Goal: Task Accomplishment & Management: Complete application form

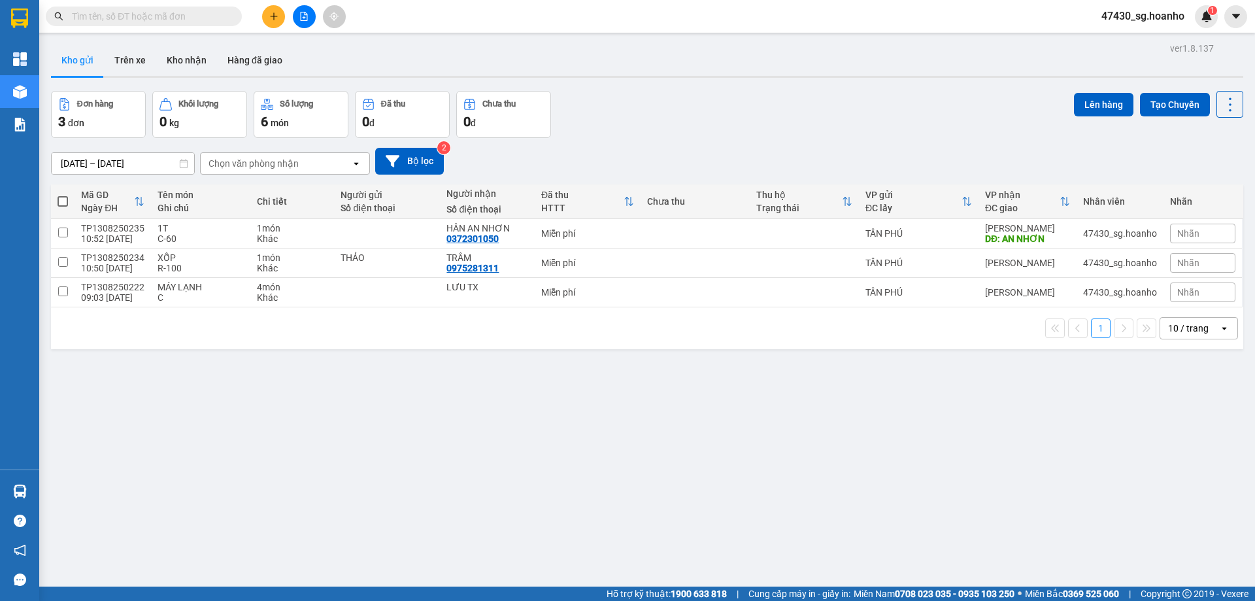
scroll to position [257, 0]
click at [275, 10] on button at bounding box center [273, 16] width 23 height 23
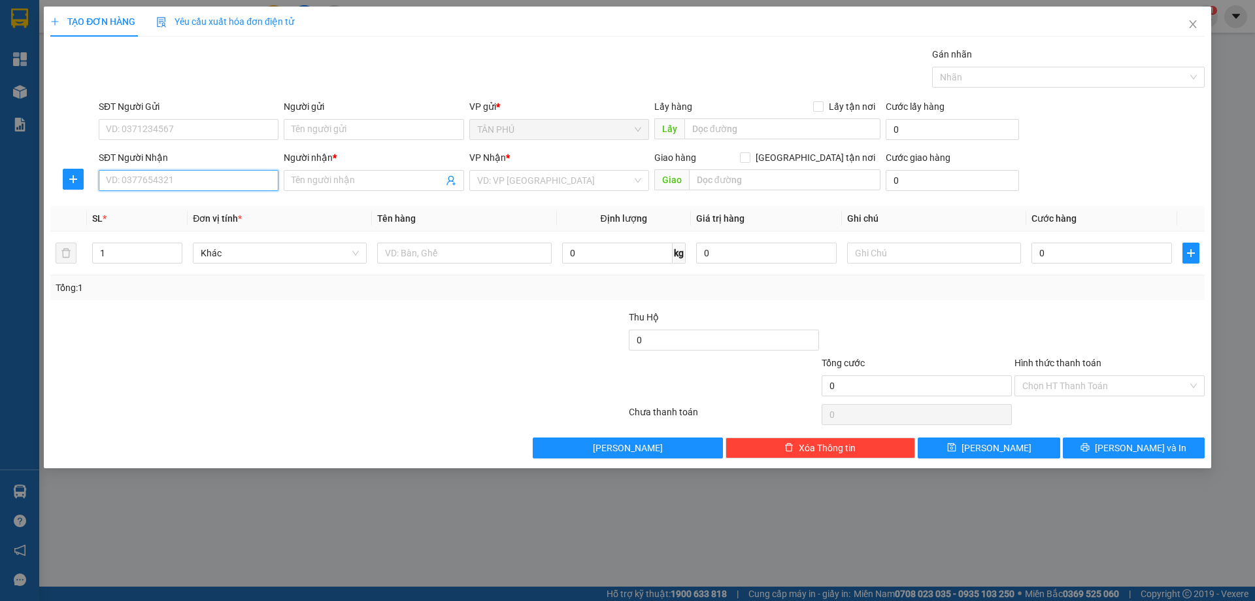
click at [214, 184] on input "SĐT Người Nhận" at bounding box center [189, 180] width 180 height 21
click at [214, 226] on div "0364117267 - SEN LOAN" at bounding box center [189, 227] width 164 height 14
type input "0364117267"
type input "SEN LOAN"
type input "0364117267"
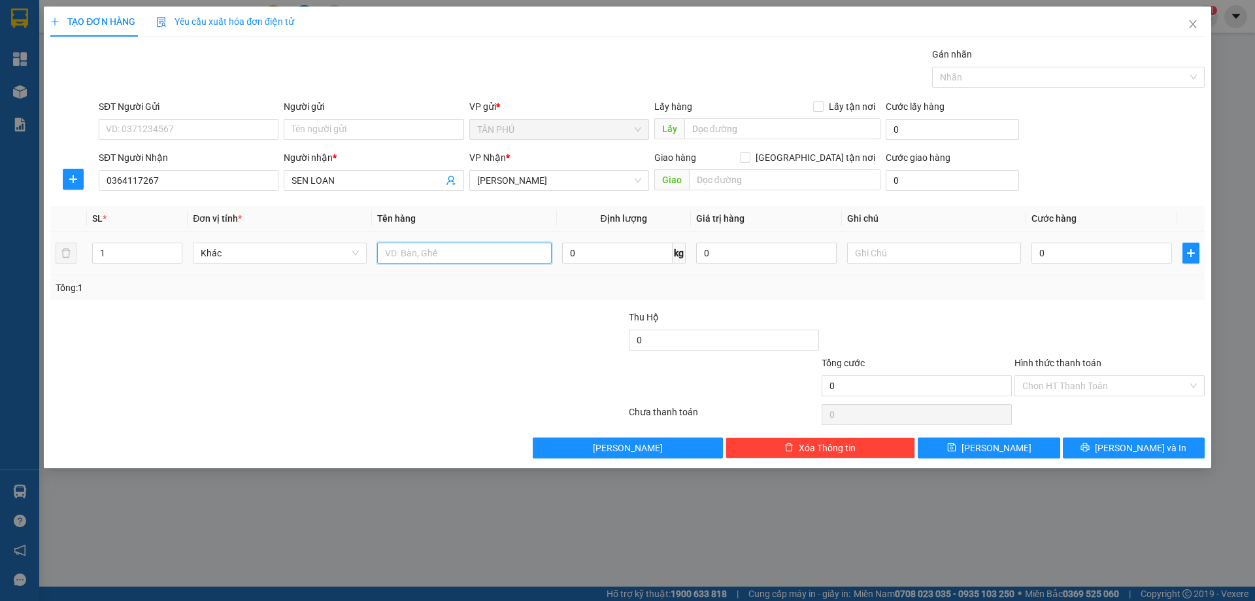
click at [460, 245] on input "text" at bounding box center [464, 253] width 174 height 21
type input "1 CỤC ĐEN"
click at [937, 249] on input "text" at bounding box center [934, 253] width 174 height 21
type input "C"
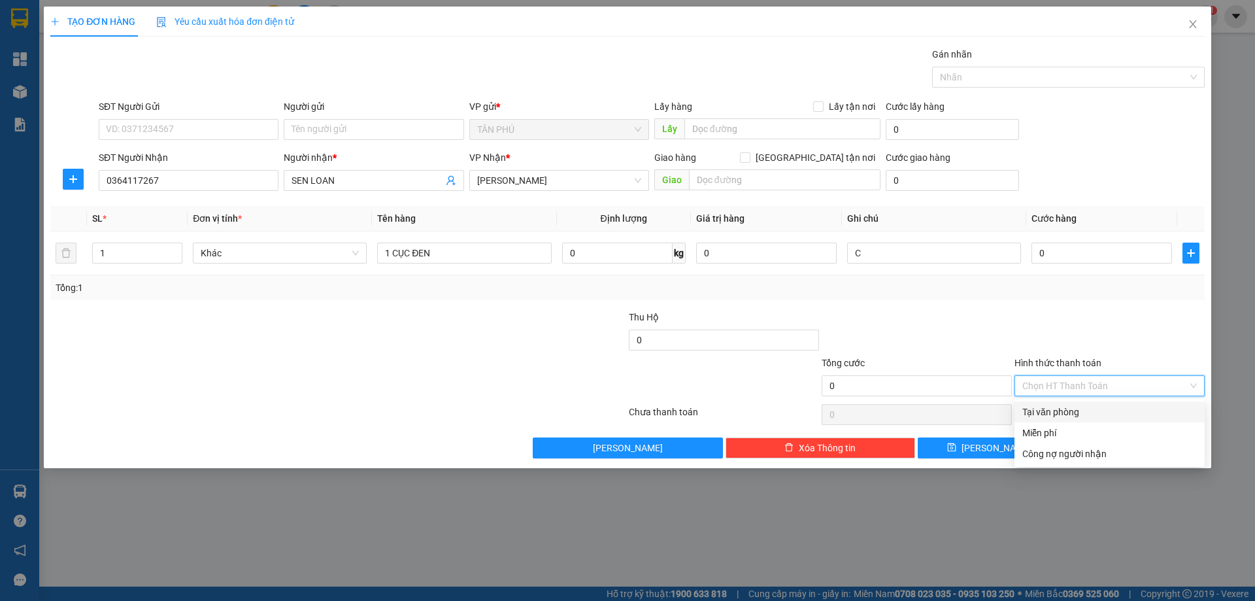
click at [1074, 392] on input "Hình thức thanh toán" at bounding box center [1104, 386] width 165 height 20
click at [1079, 428] on div "Miễn phí" at bounding box center [1109, 433] width 175 height 14
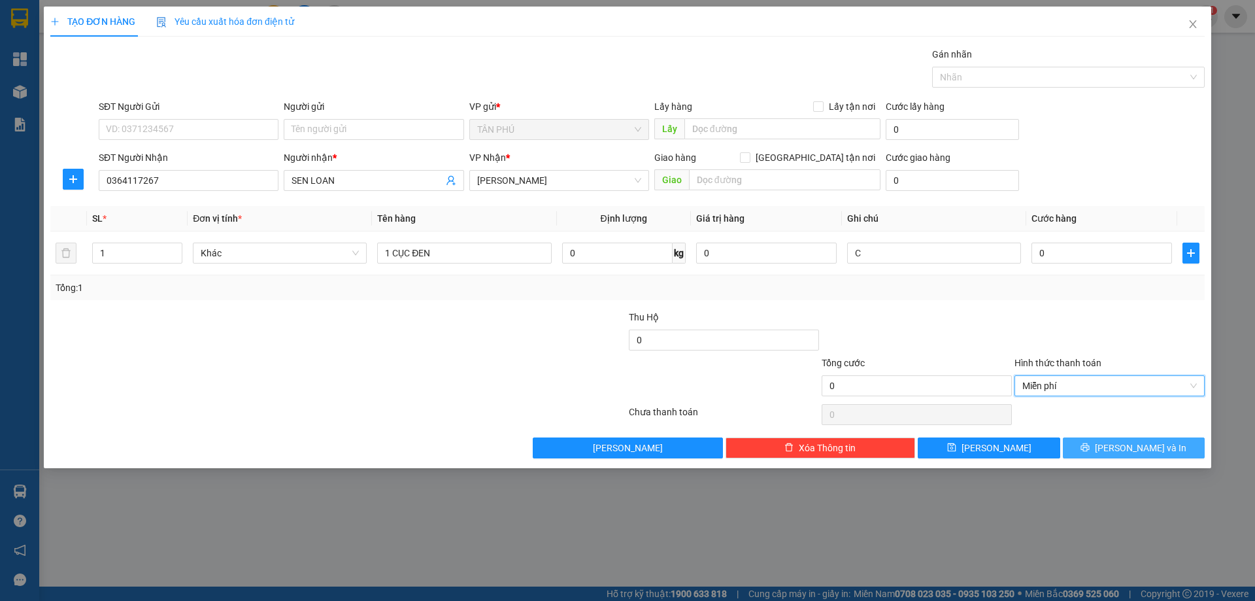
click at [1090, 450] on button "[PERSON_NAME] và In" at bounding box center [1134, 447] width 142 height 21
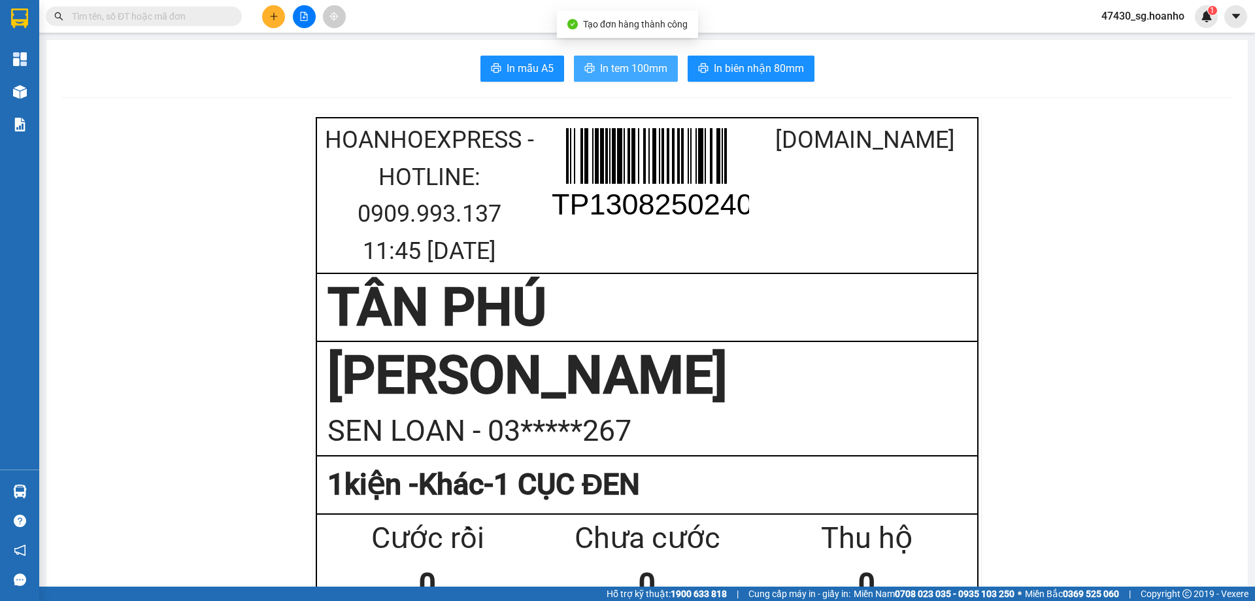
click at [658, 70] on span "In tem 100mm" at bounding box center [633, 68] width 67 height 16
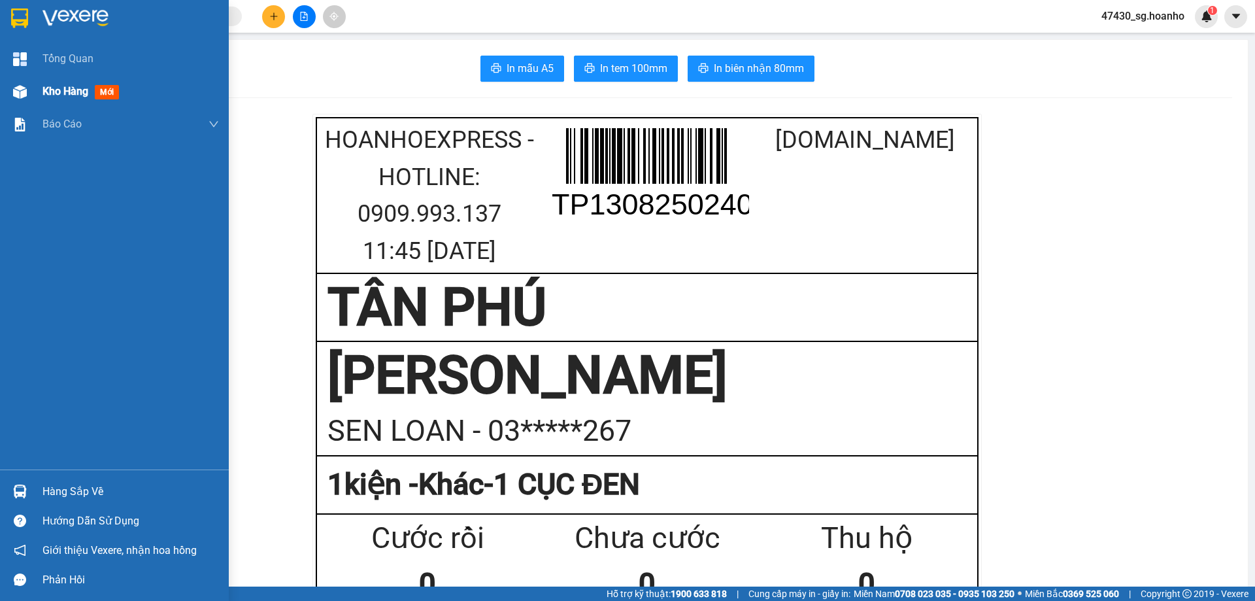
click at [63, 91] on span "Kho hàng" at bounding box center [65, 91] width 46 height 12
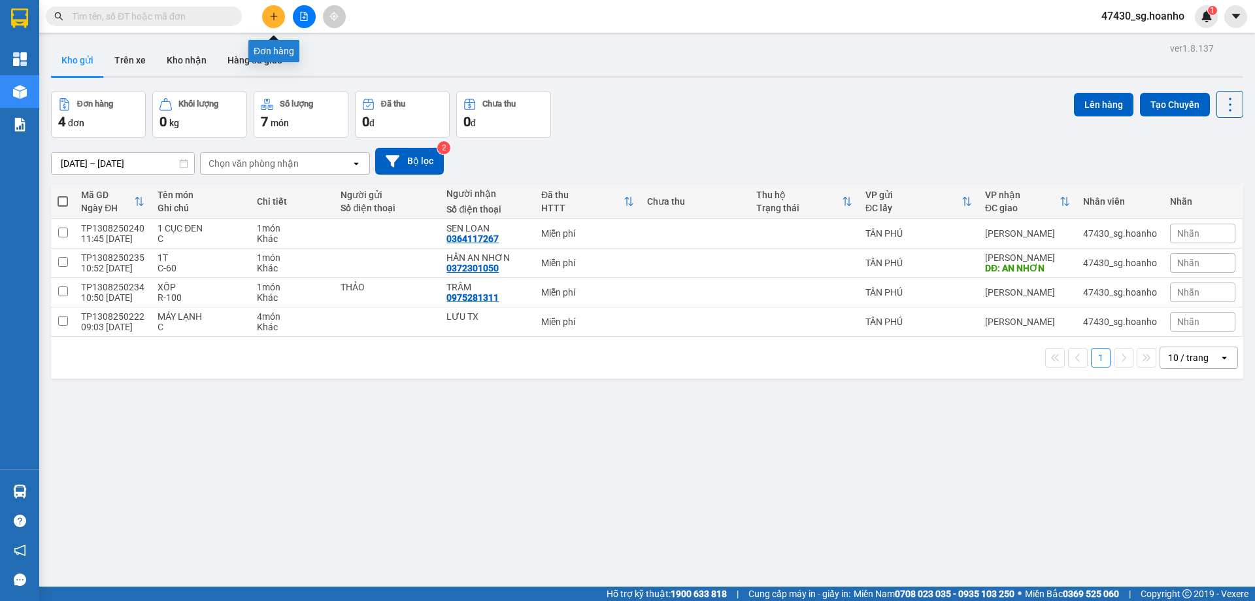
click at [280, 21] on button at bounding box center [273, 16] width 23 height 23
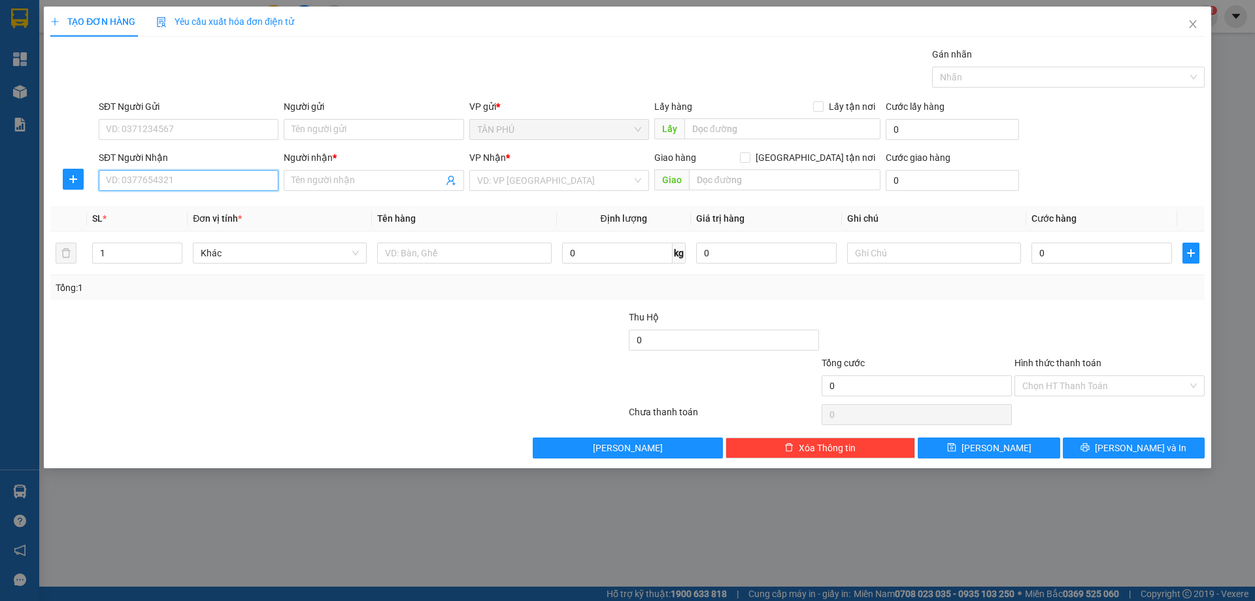
click at [263, 186] on input "SĐT Người Nhận" at bounding box center [189, 180] width 180 height 21
click at [240, 202] on div "0914957058 - VY /CTY THIÊN PHÁT" at bounding box center [189, 206] width 164 height 14
type input "0914957058"
type input "VY /CTY THIÊN PHÁT"
type input "0914957058"
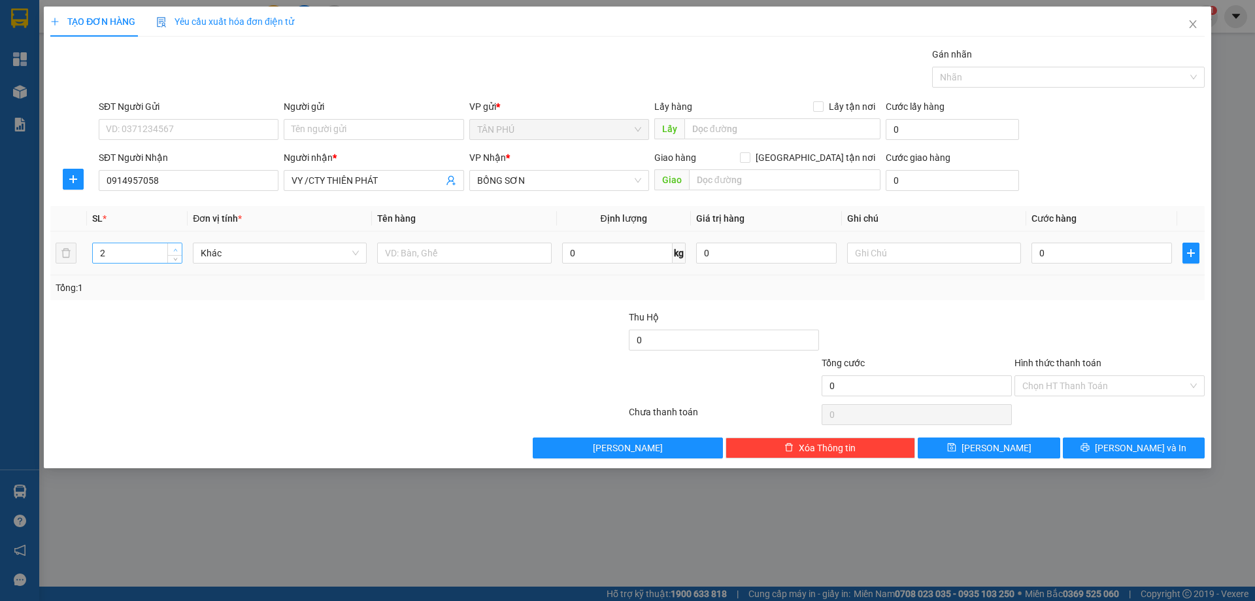
click at [177, 246] on span "up" at bounding box center [175, 250] width 8 height 8
type input "4"
click at [177, 246] on span "up" at bounding box center [175, 250] width 8 height 8
click at [389, 251] on input "text" at bounding box center [464, 253] width 174 height 21
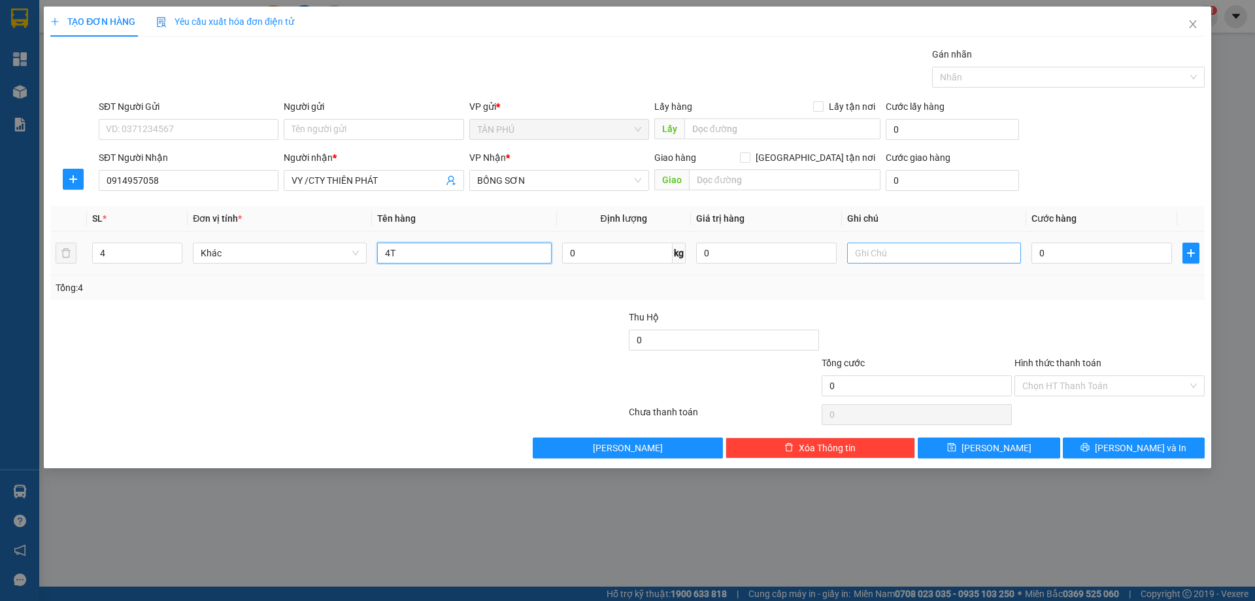
type input "4T"
click at [878, 253] on input "text" at bounding box center [934, 253] width 174 height 21
type input "C"
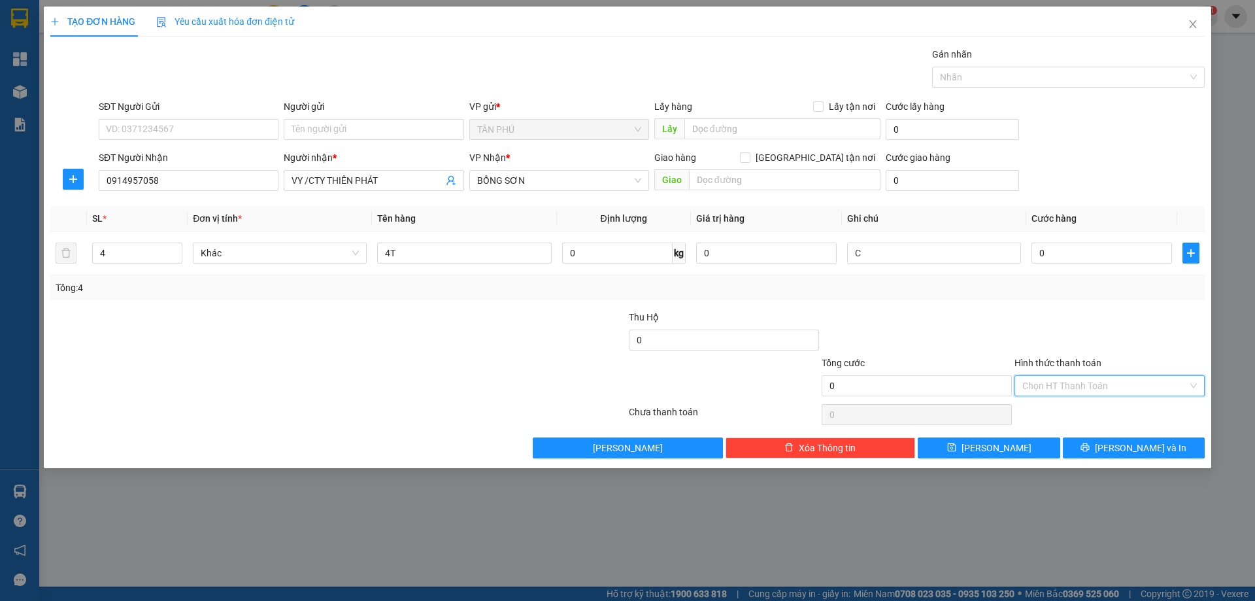
click at [1038, 386] on input "Hình thức thanh toán" at bounding box center [1104, 386] width 165 height 20
click at [1052, 437] on div "Miễn phí" at bounding box center [1109, 433] width 175 height 14
click at [1096, 448] on button "[PERSON_NAME] và In" at bounding box center [1134, 447] width 142 height 21
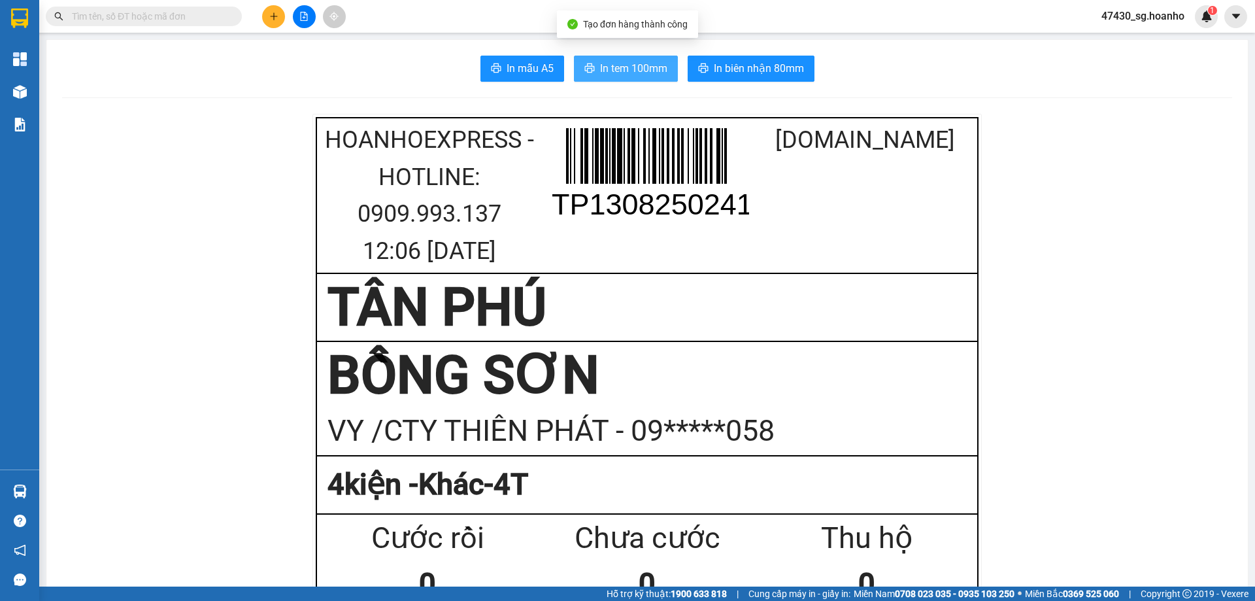
click at [631, 71] on span "In tem 100mm" at bounding box center [633, 68] width 67 height 16
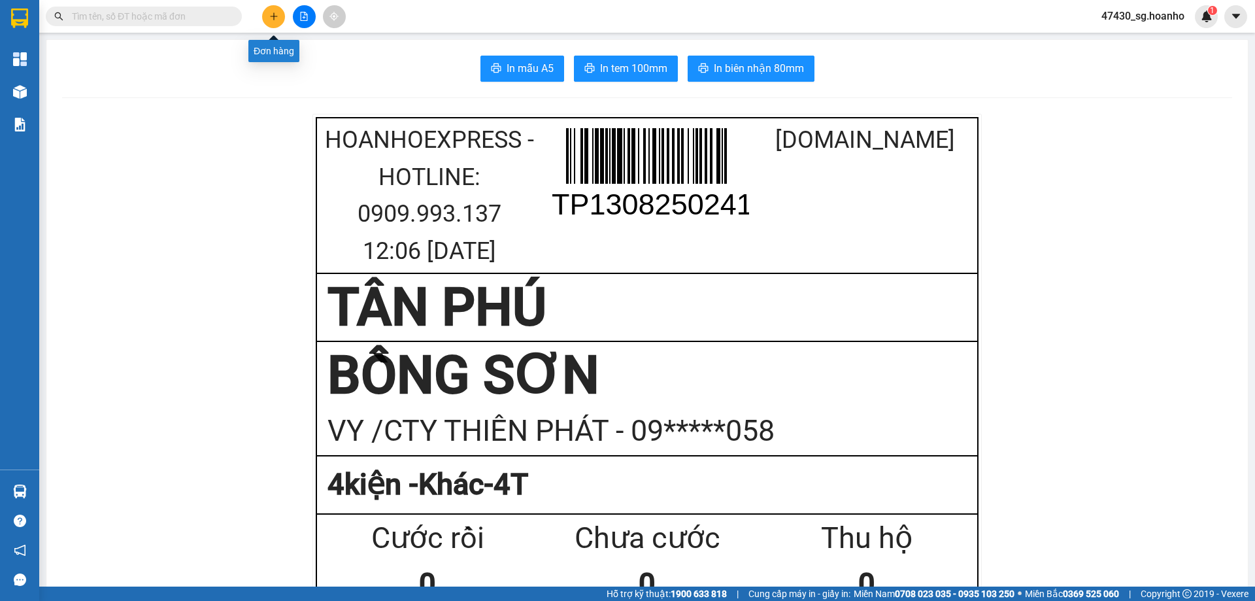
click at [271, 17] on icon "plus" at bounding box center [273, 16] width 9 height 9
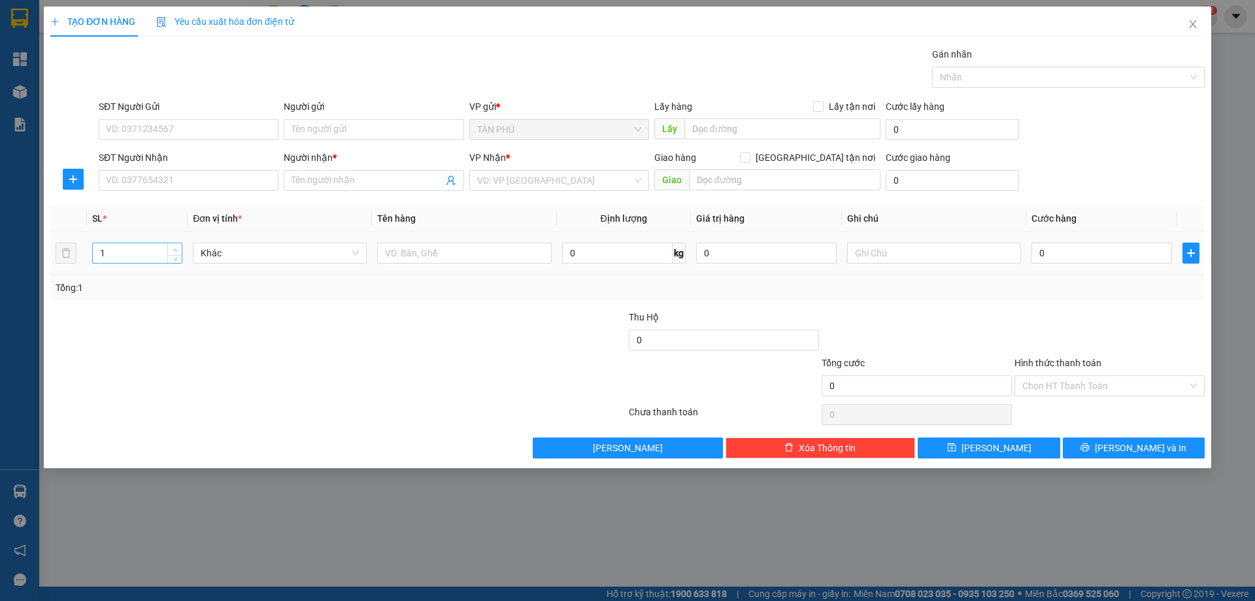
click at [173, 250] on icon "up" at bounding box center [175, 250] width 5 height 5
type input "2"
click at [338, 125] on input "Người gửi" at bounding box center [374, 129] width 180 height 21
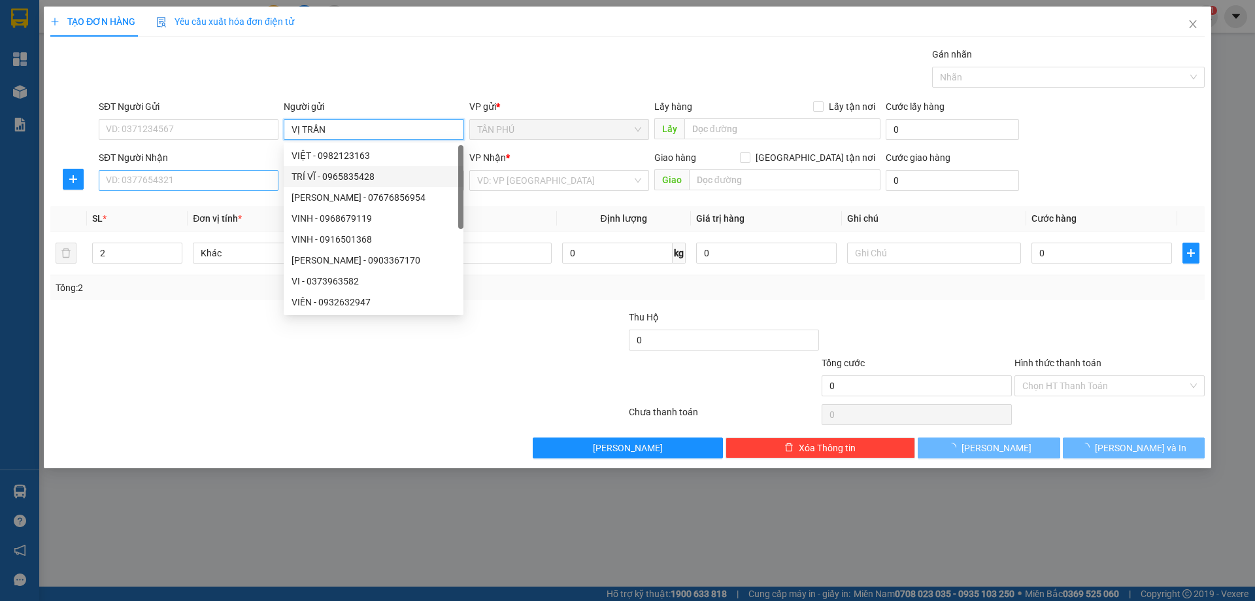
type input "VỊ TRẦN"
click at [229, 178] on input "SĐT Người Nhận" at bounding box center [189, 180] width 180 height 21
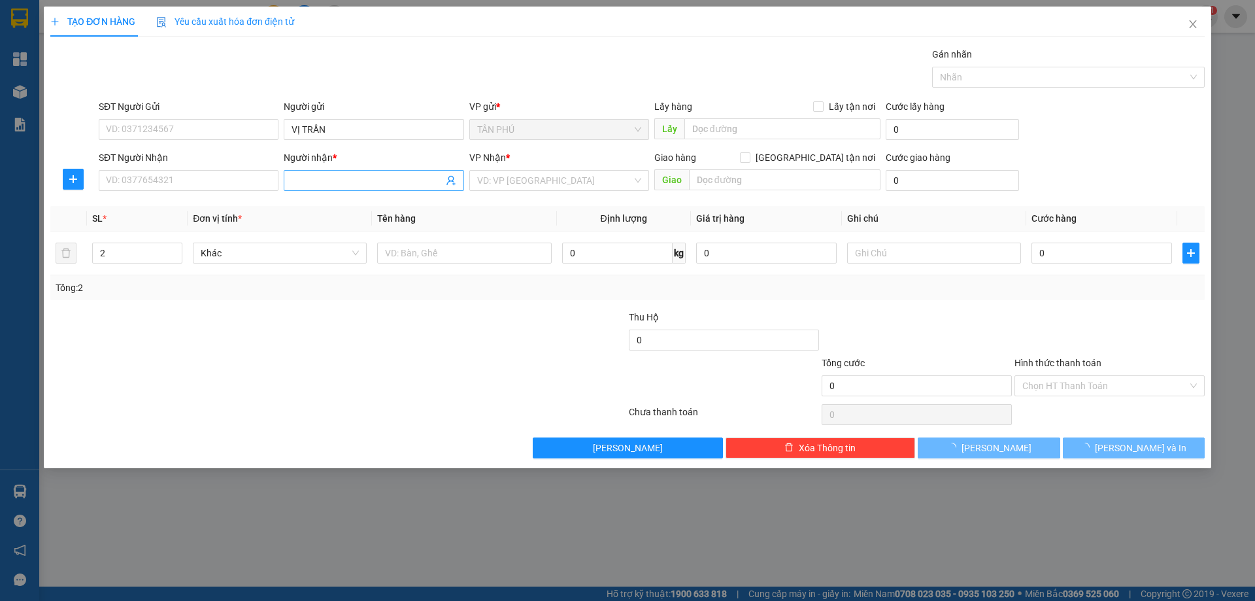
click at [308, 171] on span at bounding box center [374, 180] width 180 height 21
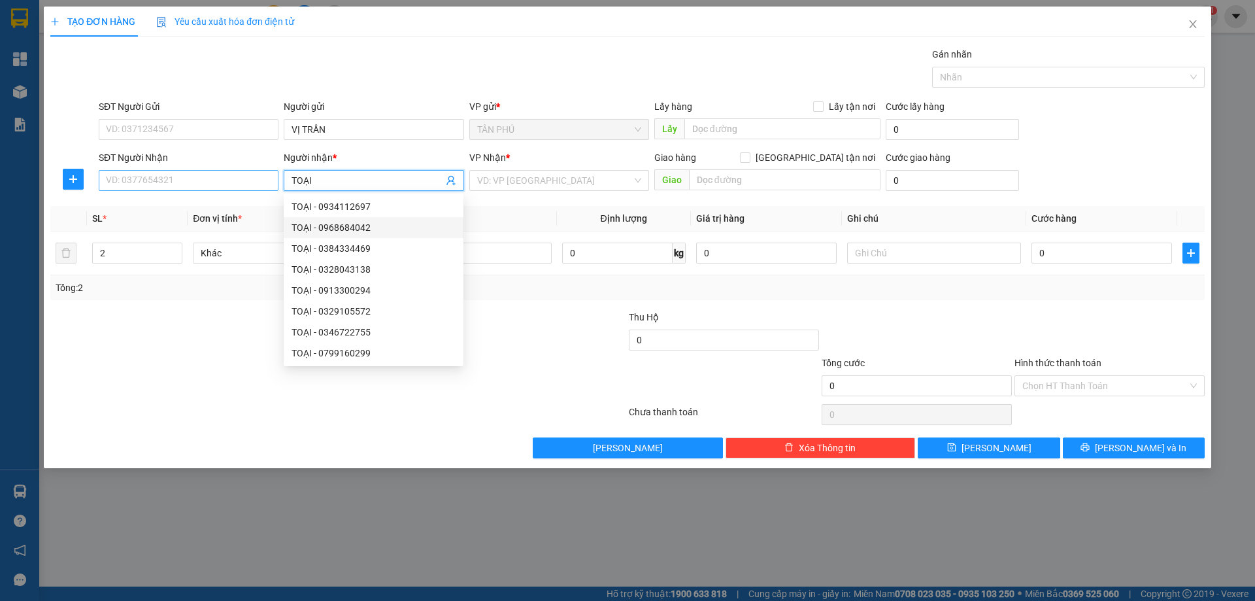
type input "TOẠI"
click at [134, 186] on input "SĐT Người Nhận" at bounding box center [189, 180] width 180 height 21
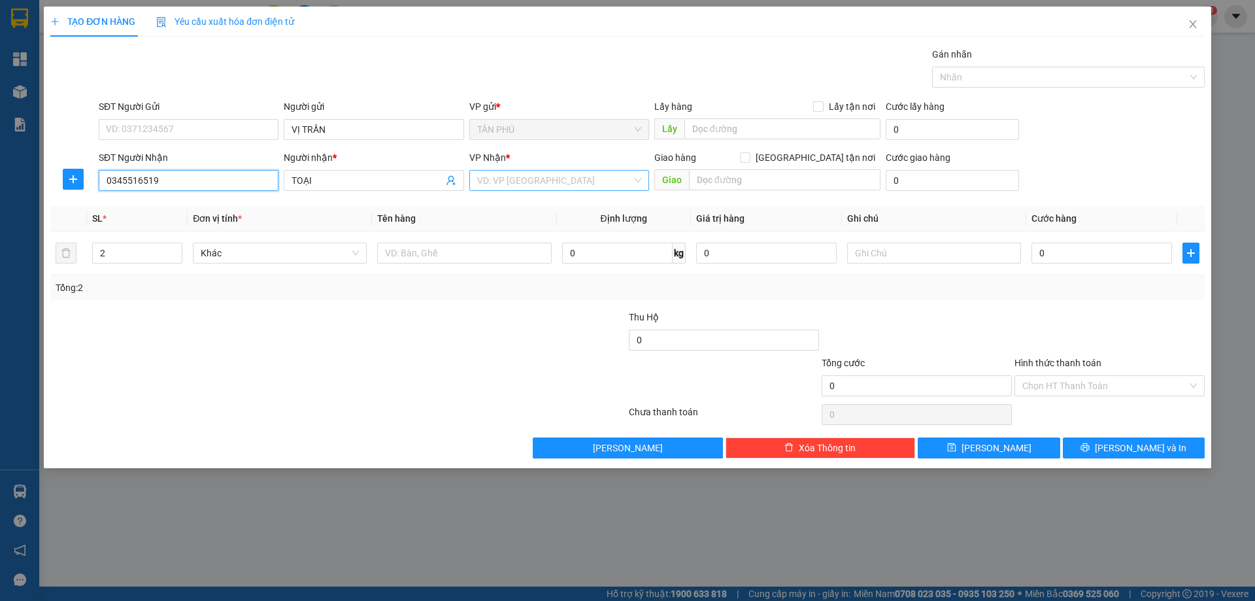
type input "0345516519"
click at [510, 188] on input "search" at bounding box center [554, 181] width 155 height 20
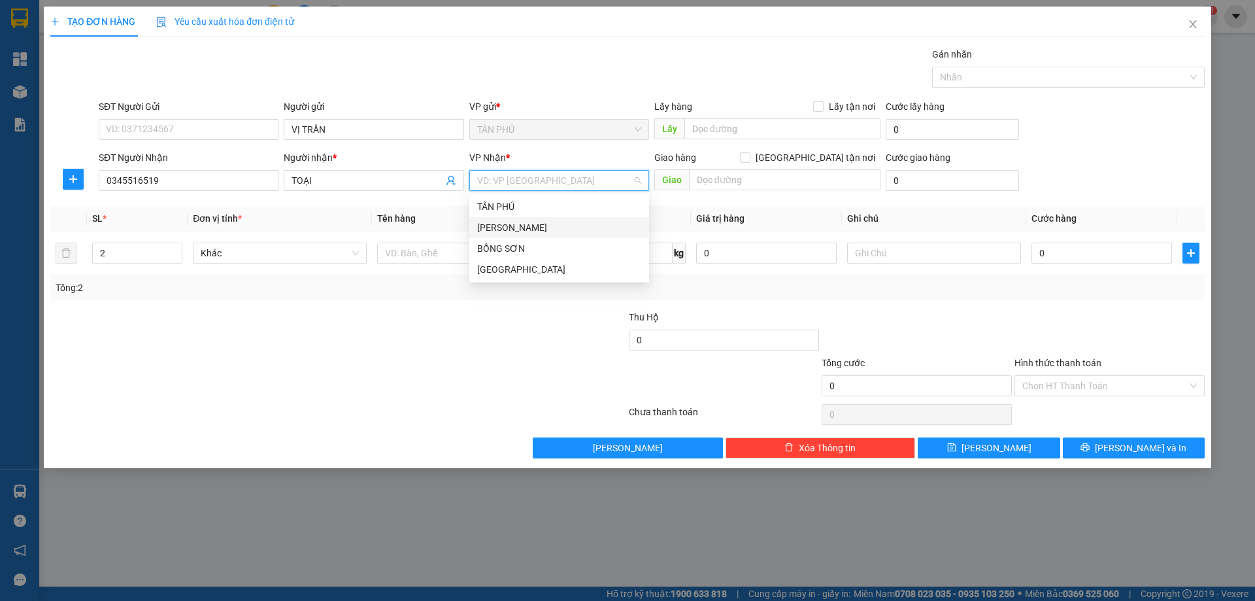
click at [509, 229] on div "[PERSON_NAME]" at bounding box center [559, 227] width 164 height 14
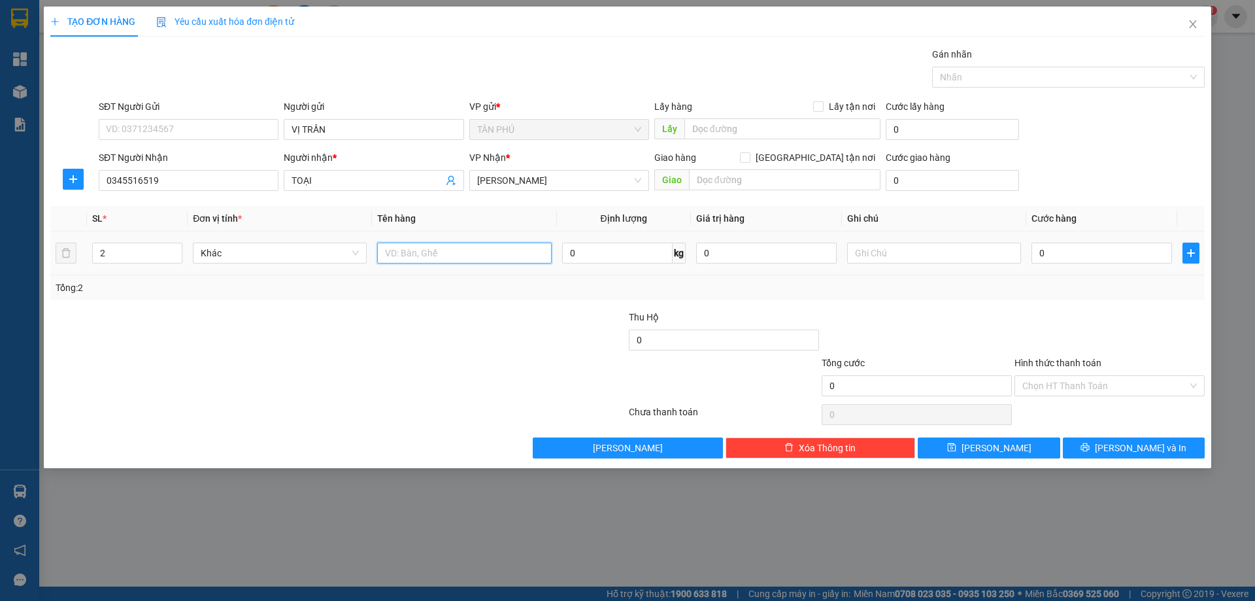
click at [458, 245] on input "text" at bounding box center [464, 253] width 174 height 21
type input "T"
click at [933, 260] on input "text" at bounding box center [934, 253] width 174 height 21
type input "R/100"
click at [1039, 360] on label "Hình thức thanh toán" at bounding box center [1058, 363] width 87 height 10
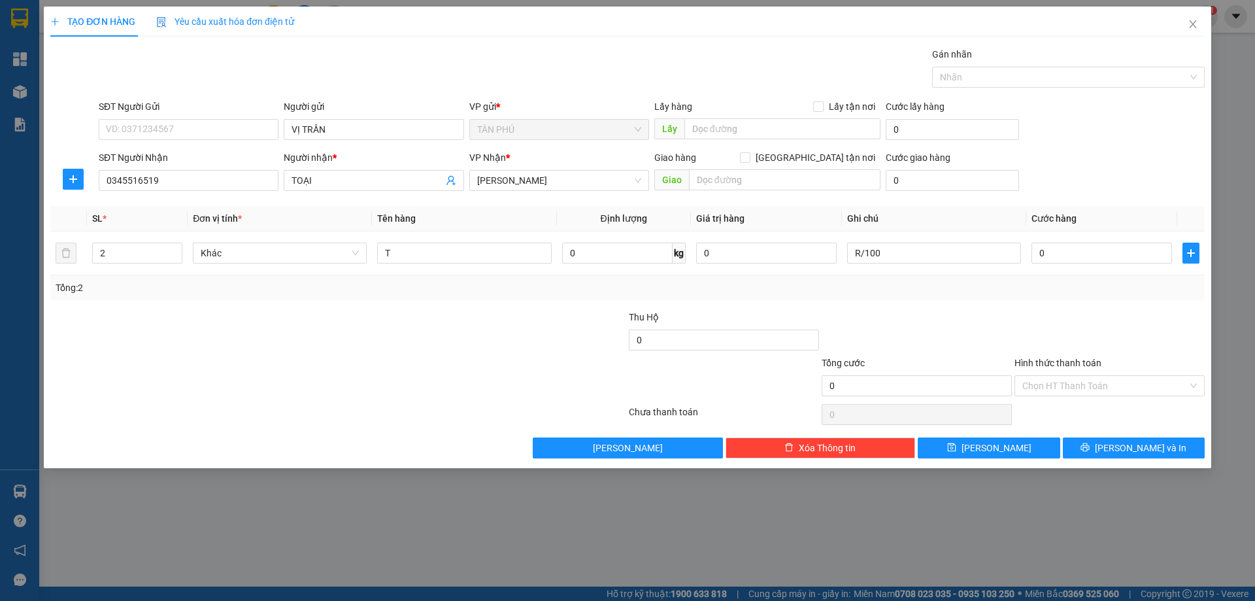
click at [1039, 376] on input "Hình thức thanh toán" at bounding box center [1104, 386] width 165 height 20
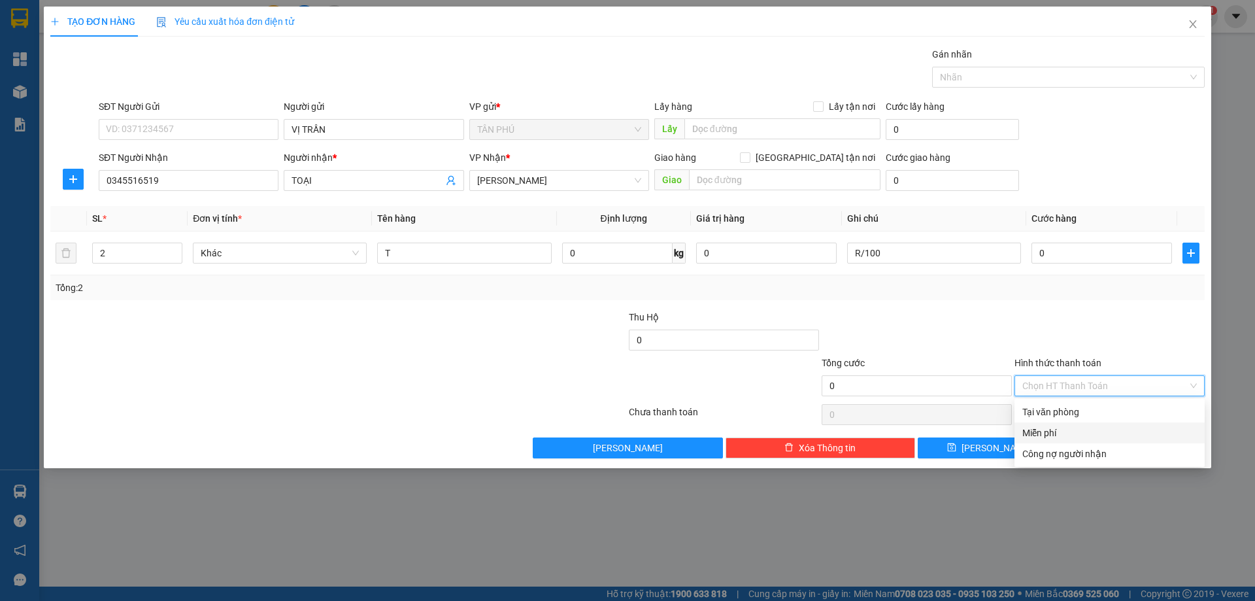
click at [1047, 431] on div "Miễn phí" at bounding box center [1109, 433] width 175 height 14
click at [1120, 458] on div "TẠO ĐƠN HÀNG Yêu cầu xuất hóa đơn điện tử Transit Pickup Surcharge Ids Transit …" at bounding box center [627, 238] width 1167 height 462
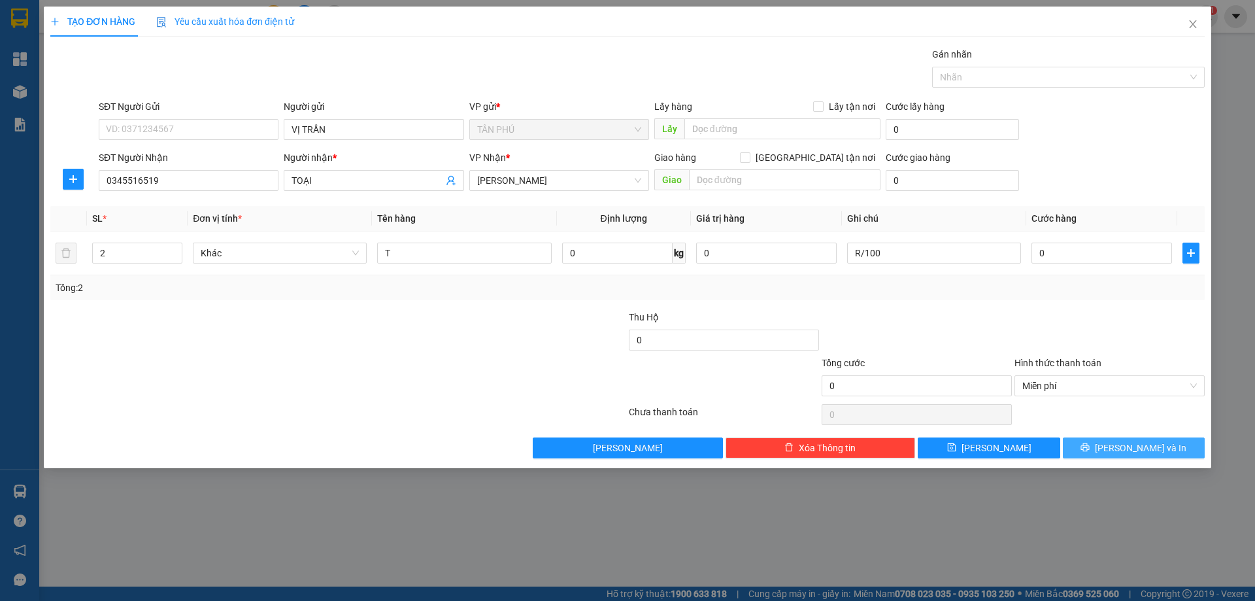
click at [1123, 438] on button "[PERSON_NAME] và In" at bounding box center [1134, 447] width 142 height 21
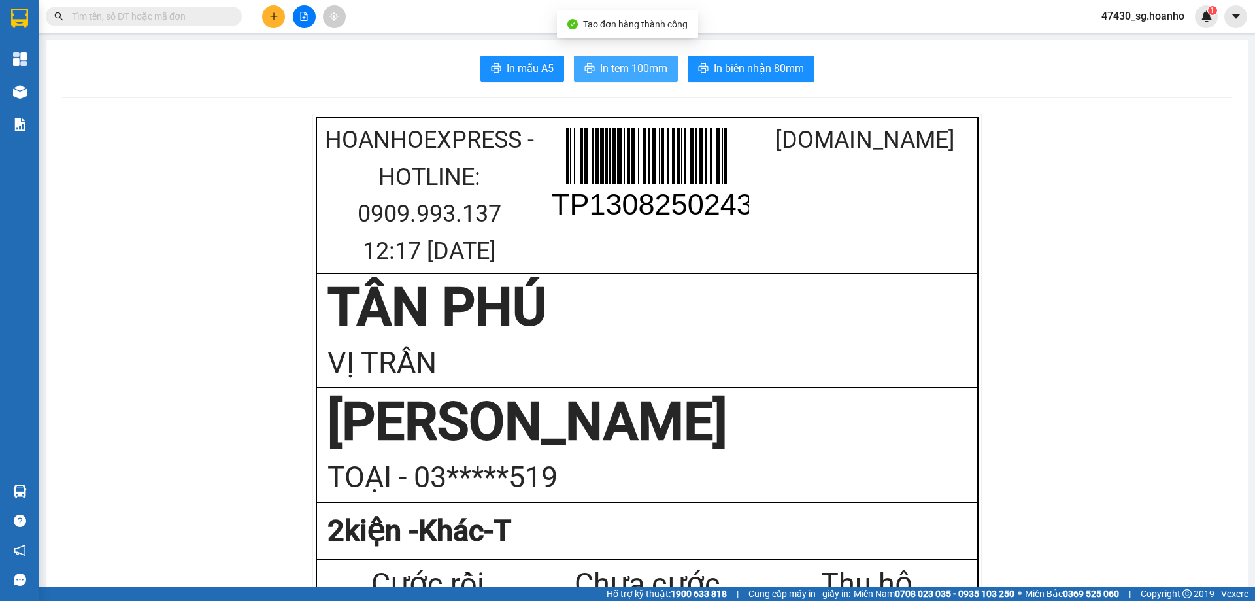
click at [600, 65] on span "In tem 100mm" at bounding box center [633, 68] width 67 height 16
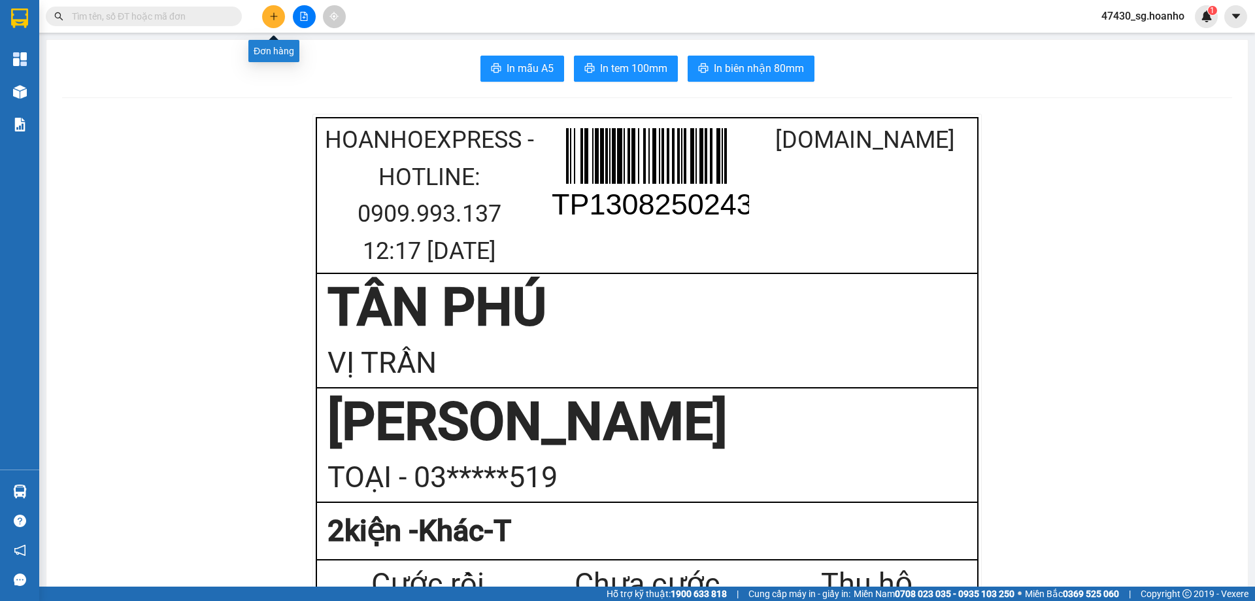
click at [275, 17] on icon "plus" at bounding box center [273, 16] width 9 height 9
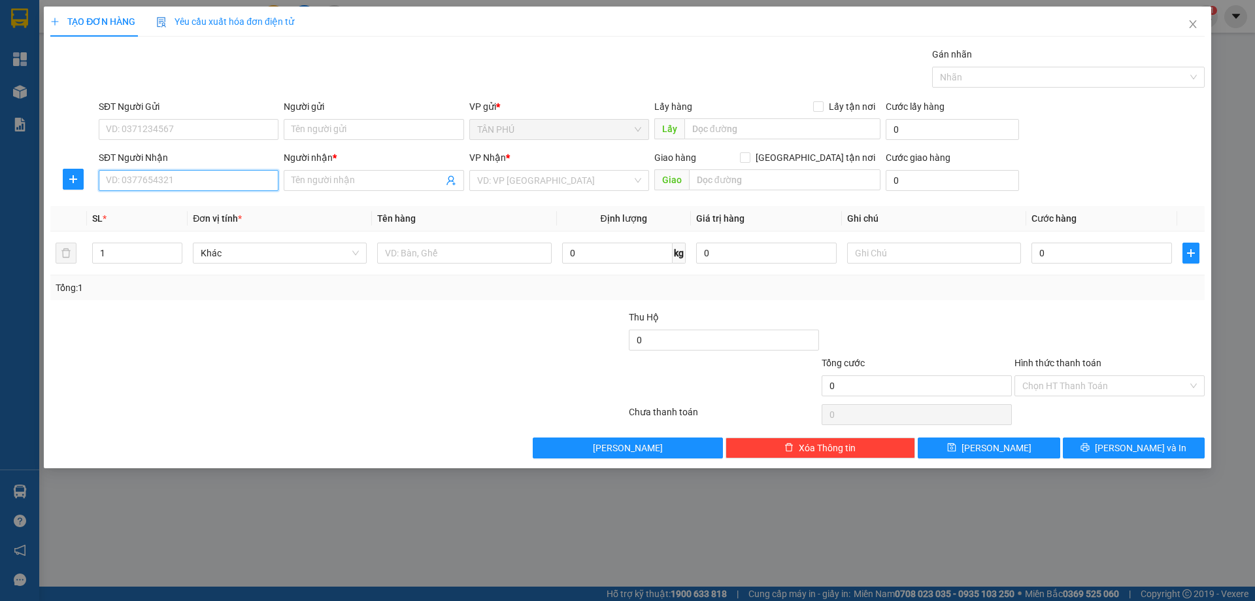
click at [203, 178] on input "SĐT Người Nhận" at bounding box center [189, 180] width 180 height 21
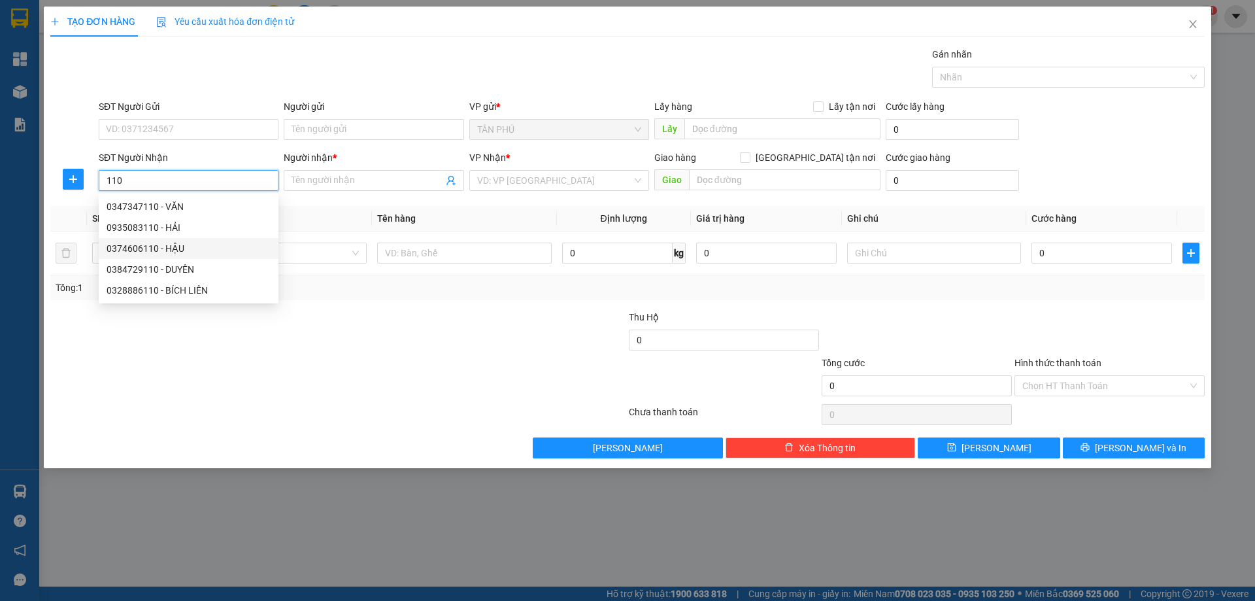
click at [182, 247] on div "0374606110 - HẬU" at bounding box center [189, 248] width 164 height 14
type input "0374606110"
type input "HẬU"
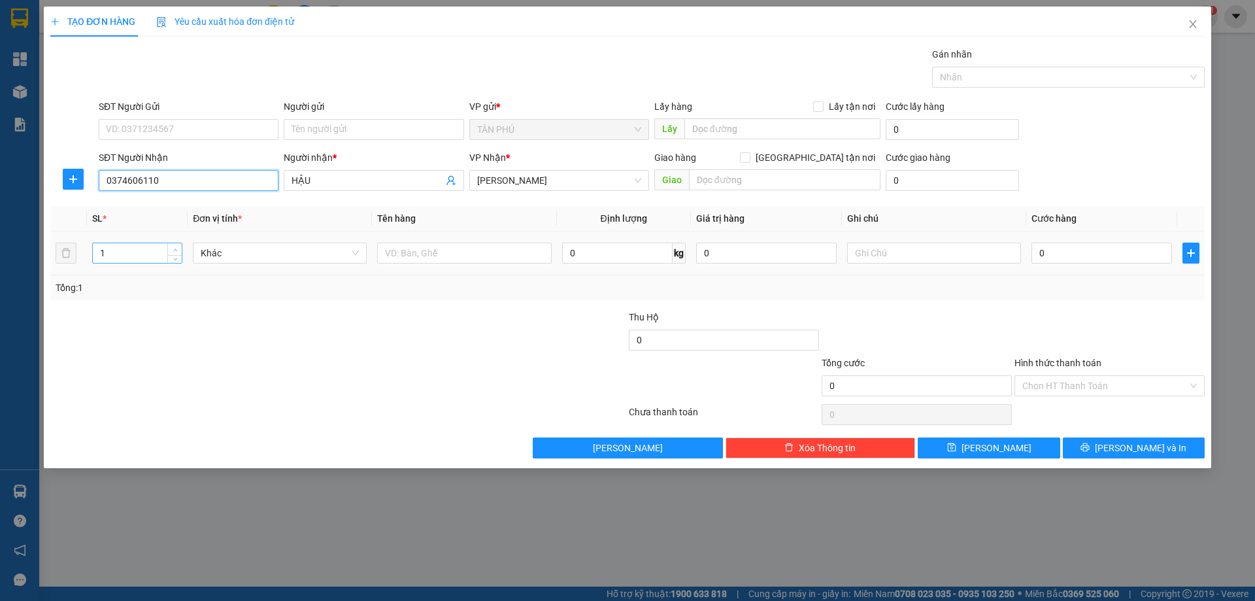
type input "0374606110"
type input "2"
click at [175, 246] on span "up" at bounding box center [175, 250] width 8 height 8
click at [458, 250] on input "text" at bounding box center [464, 253] width 174 height 21
type input "2 KIỆN"
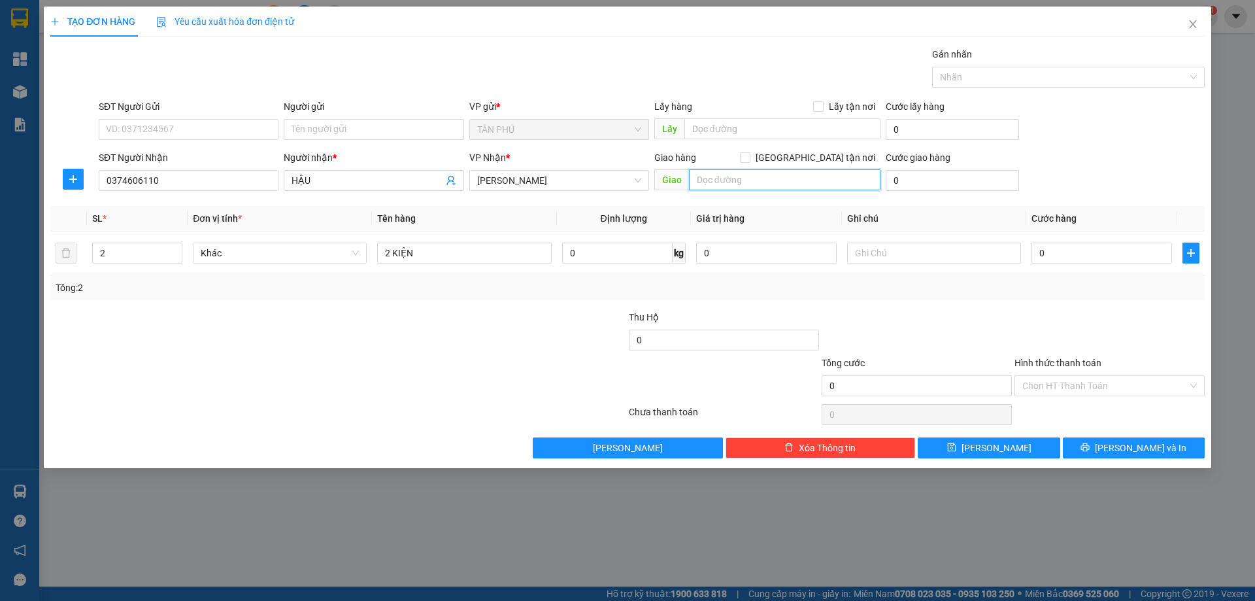
click at [727, 187] on input "text" at bounding box center [785, 179] width 192 height 21
type input "AN NHƠN"
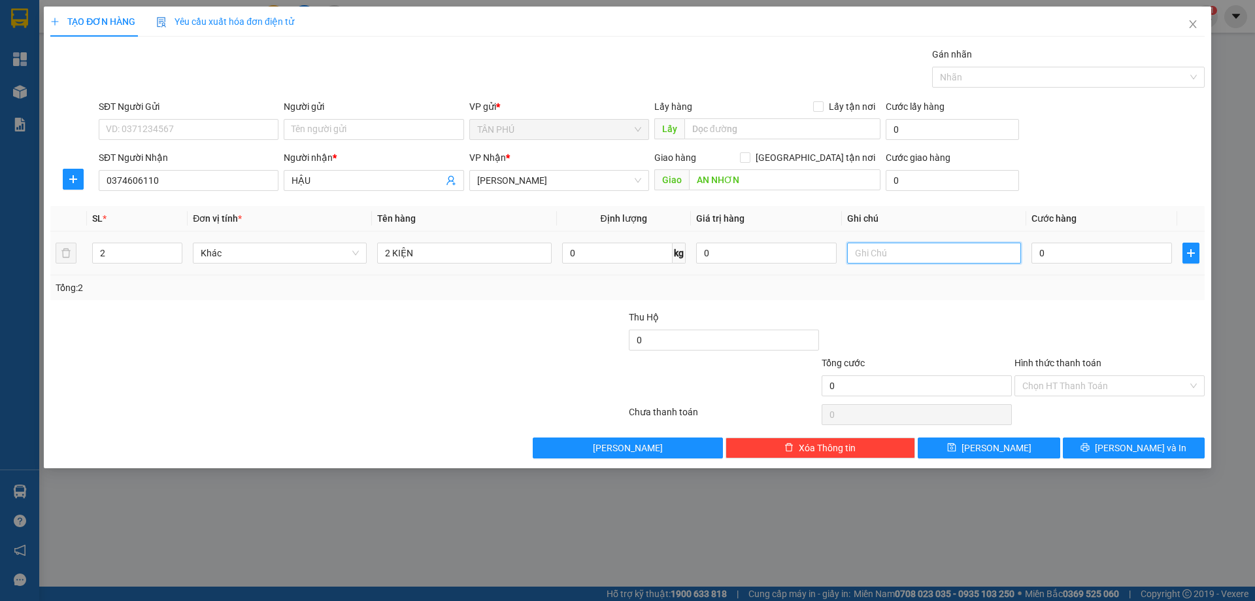
click at [901, 250] on input "text" at bounding box center [934, 253] width 174 height 21
type input "C"
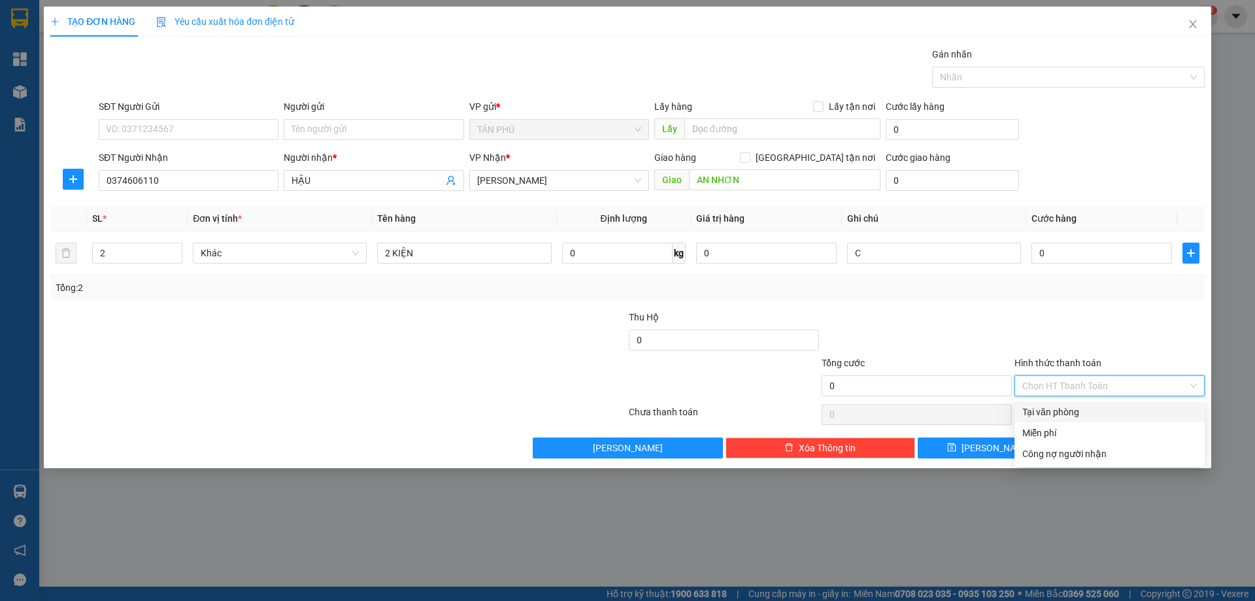
click at [1121, 381] on input "Hình thức thanh toán" at bounding box center [1104, 386] width 165 height 20
click at [1110, 431] on div "Miễn phí" at bounding box center [1109, 433] width 175 height 14
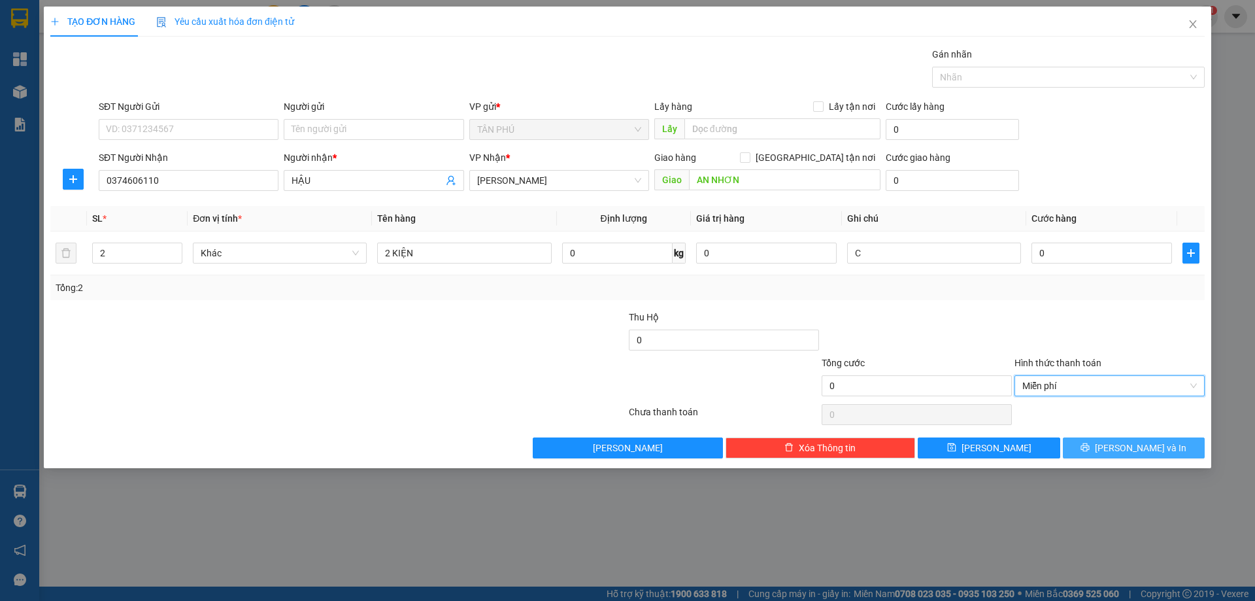
click at [1126, 454] on span "[PERSON_NAME] và In" at bounding box center [1141, 448] width 92 height 14
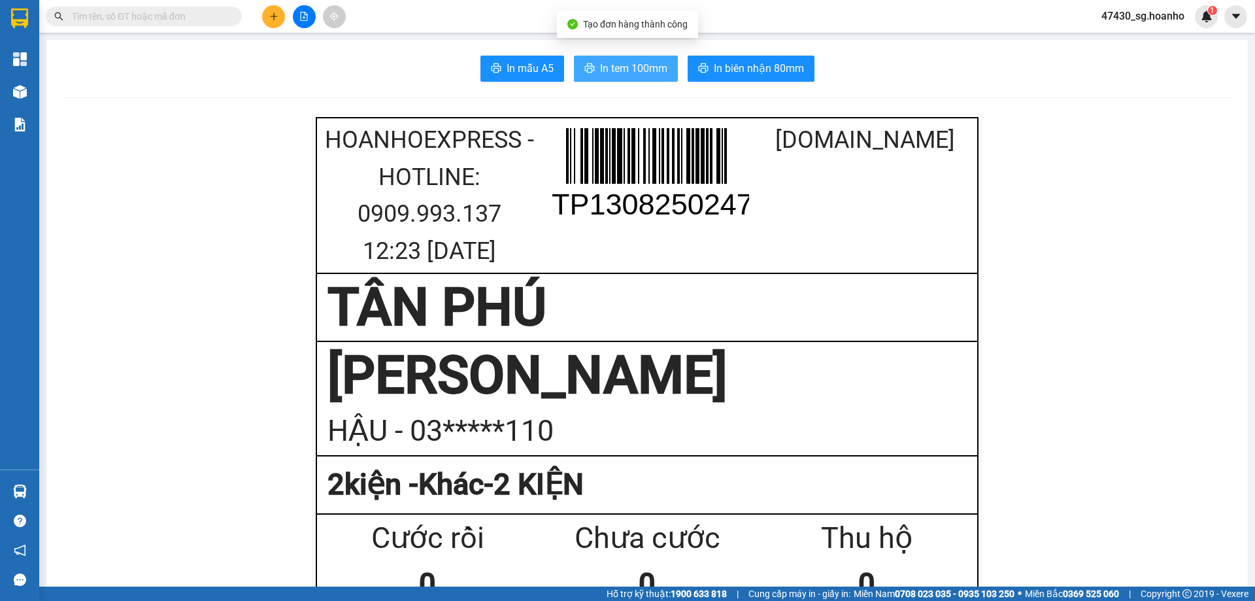
click at [658, 69] on span "In tem 100mm" at bounding box center [633, 68] width 67 height 16
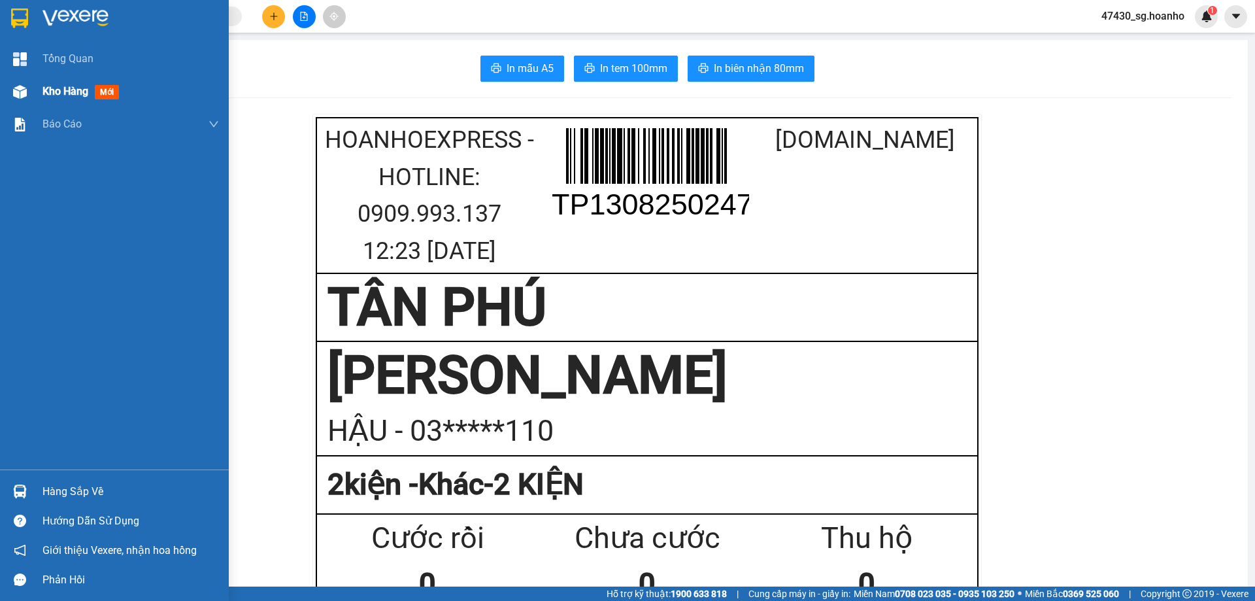
click at [71, 95] on span "Kho hàng" at bounding box center [65, 91] width 46 height 12
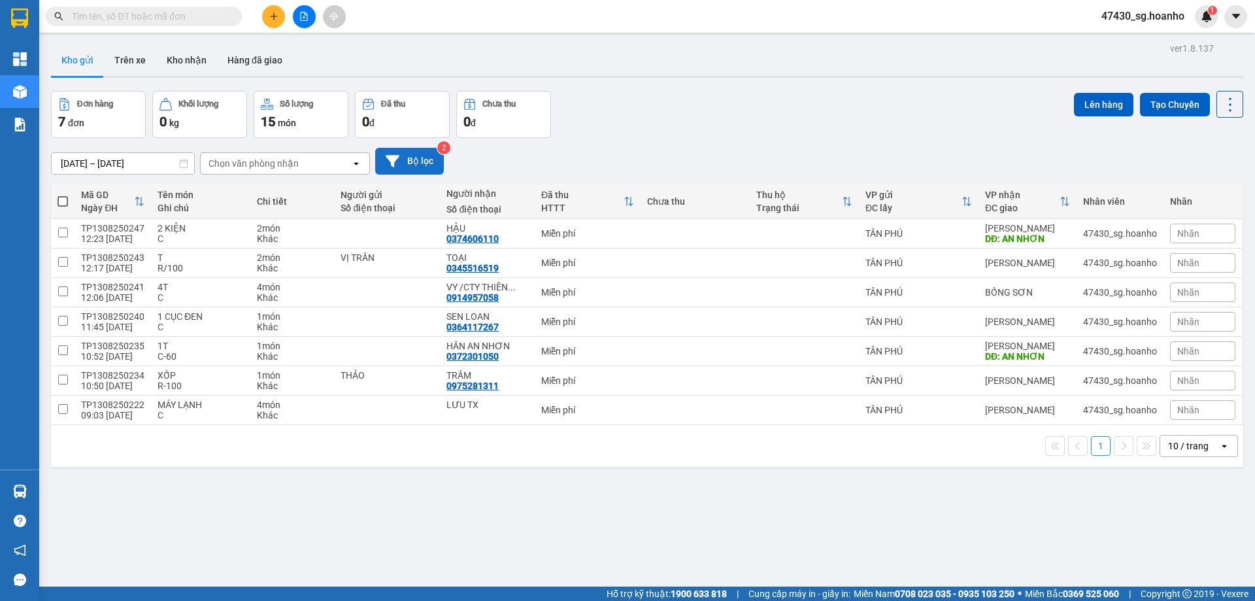
click at [432, 158] on button "Bộ lọc" at bounding box center [409, 161] width 69 height 27
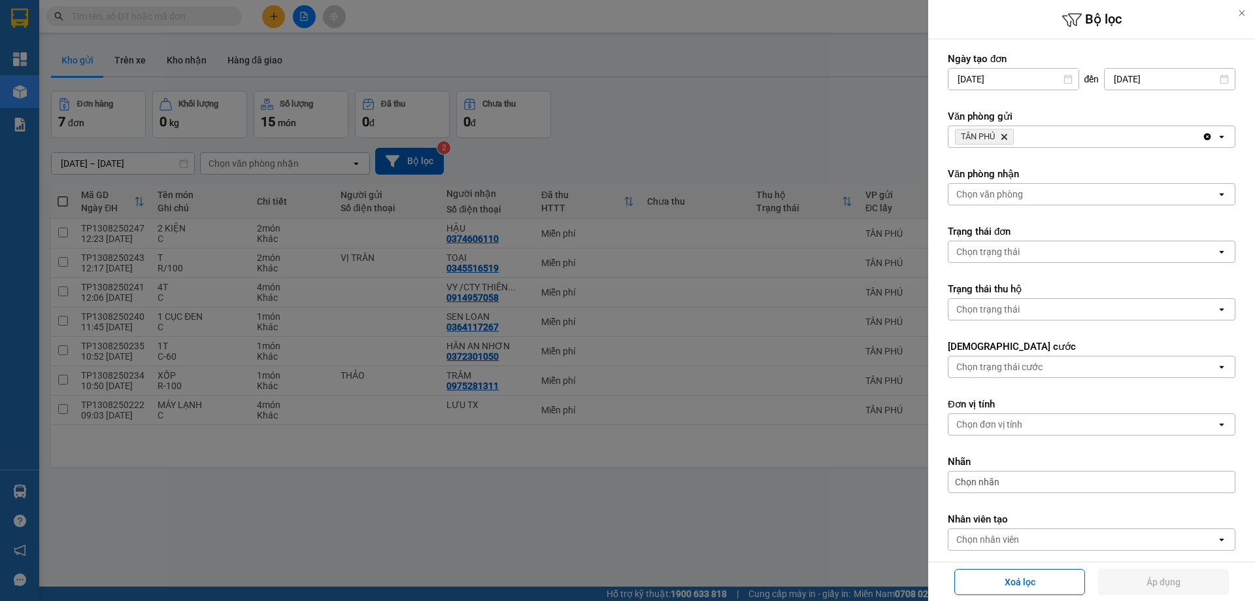
click at [972, 200] on div "Chọn văn phòng" at bounding box center [989, 194] width 67 height 13
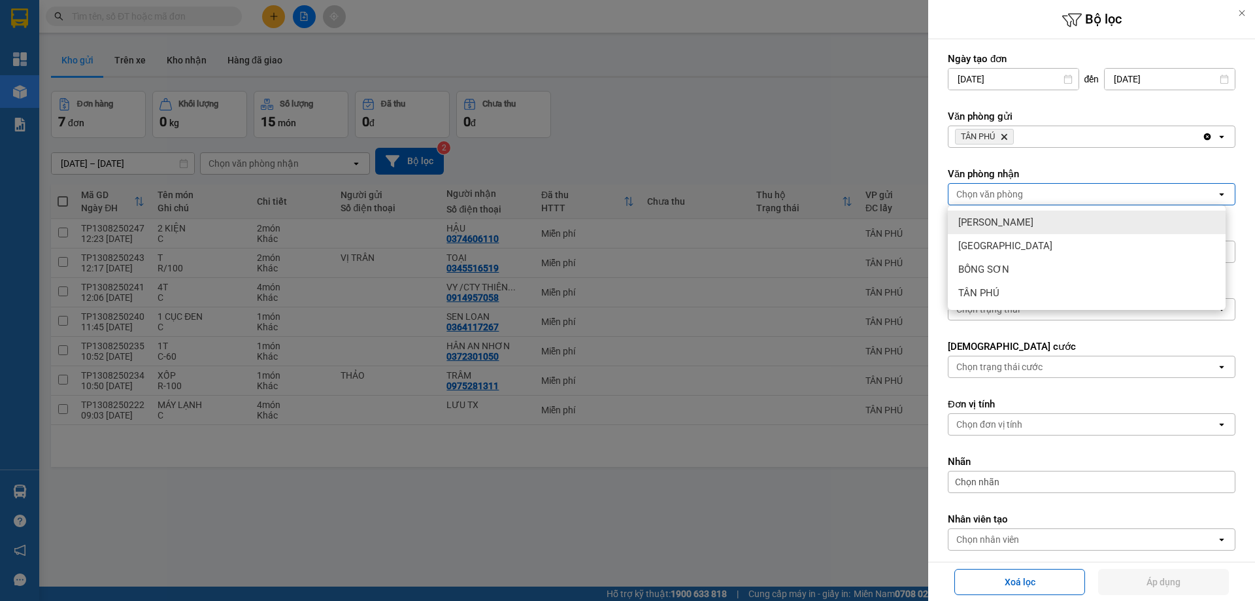
click at [969, 226] on span "[PERSON_NAME]" at bounding box center [995, 222] width 75 height 13
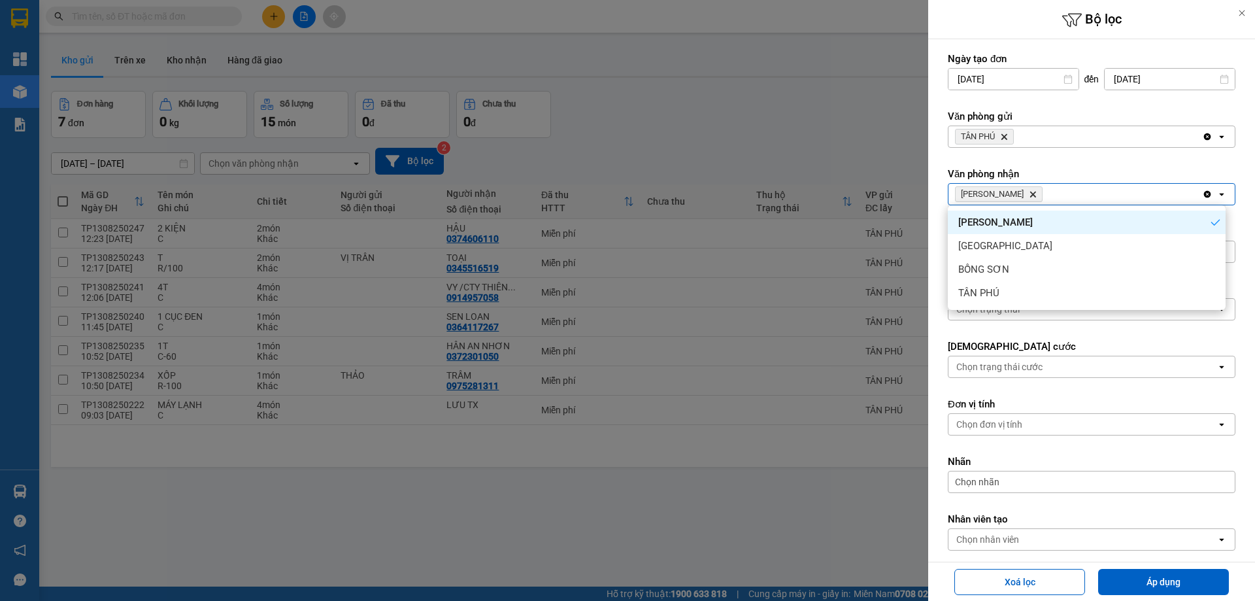
click at [1029, 191] on icon "Delete" at bounding box center [1033, 194] width 8 height 8
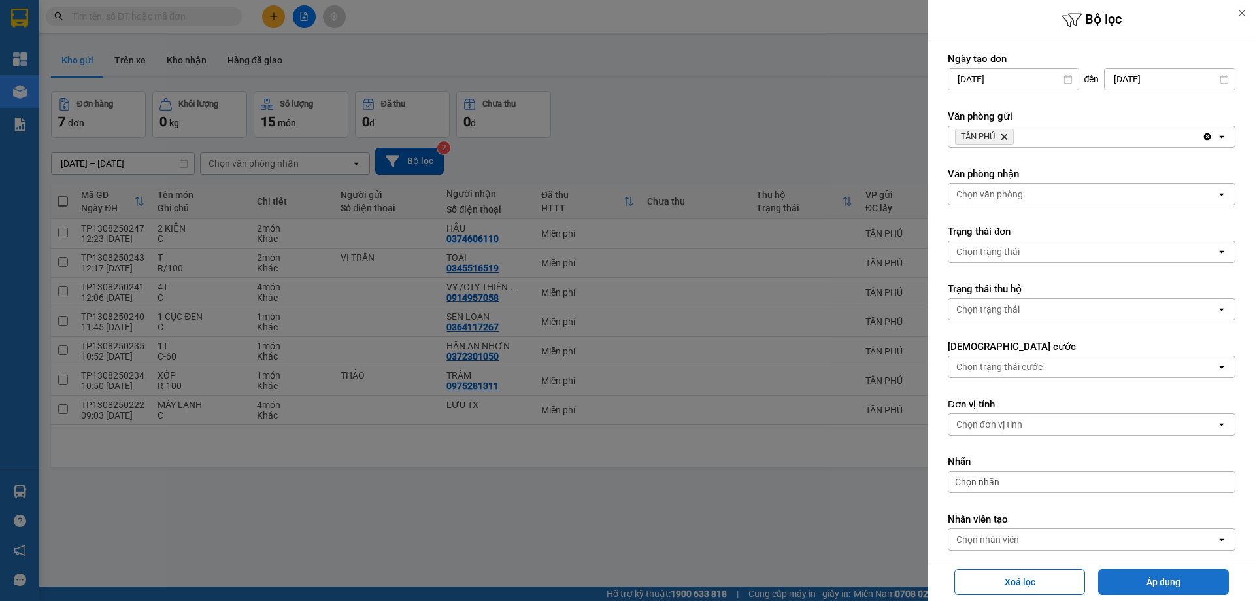
click at [1172, 578] on button "Áp dụng" at bounding box center [1163, 582] width 131 height 26
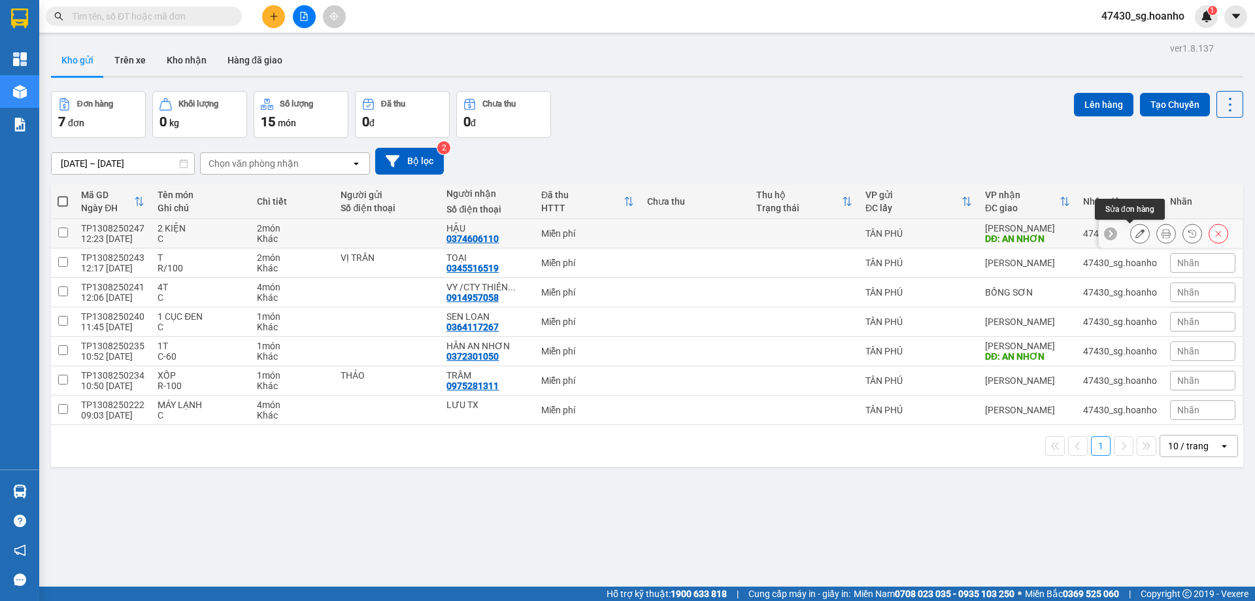
click at [1131, 231] on button at bounding box center [1140, 233] width 18 height 23
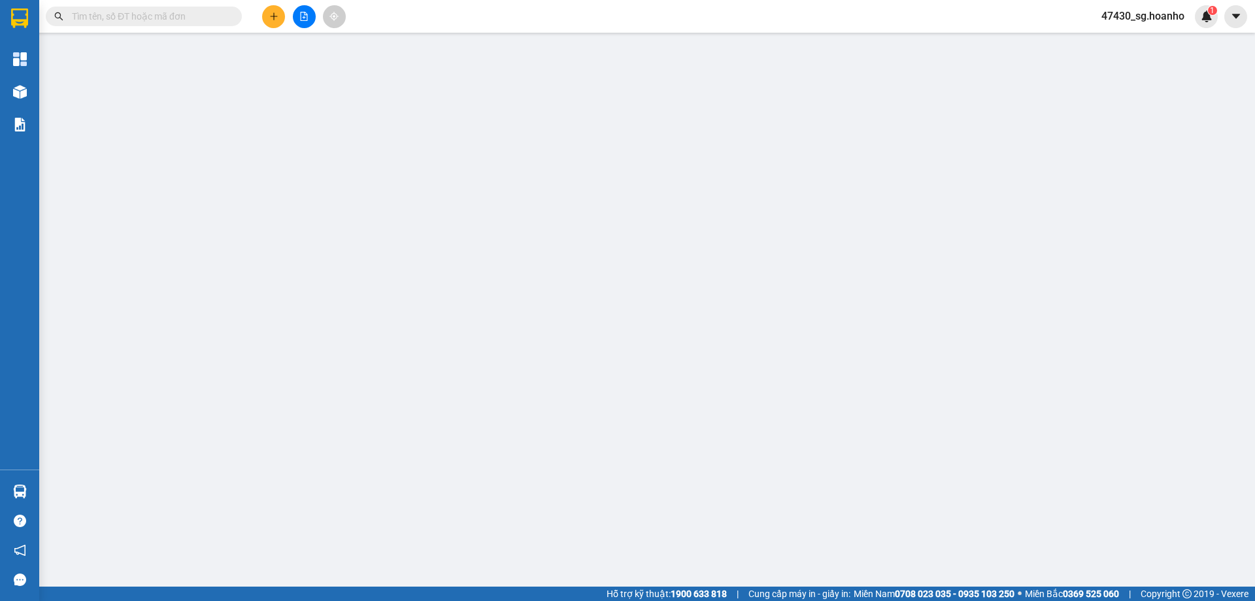
type input "0374606110"
type input "HẬU"
type input "AN NHƠN"
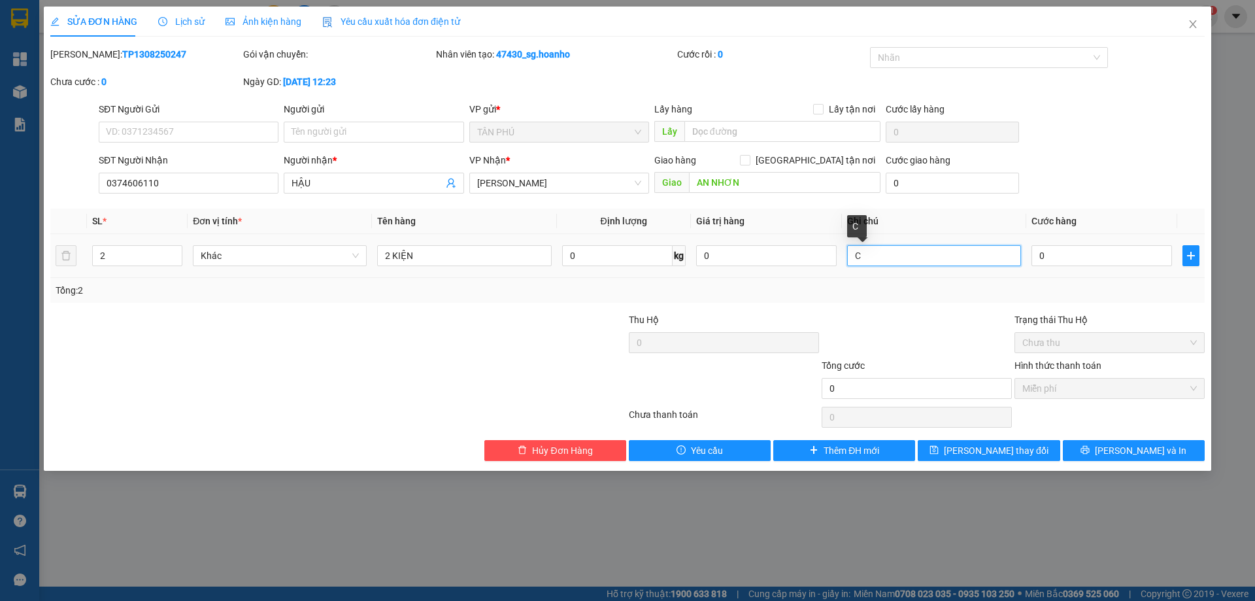
click at [901, 255] on input "C" at bounding box center [934, 255] width 174 height 21
type input "C-150"
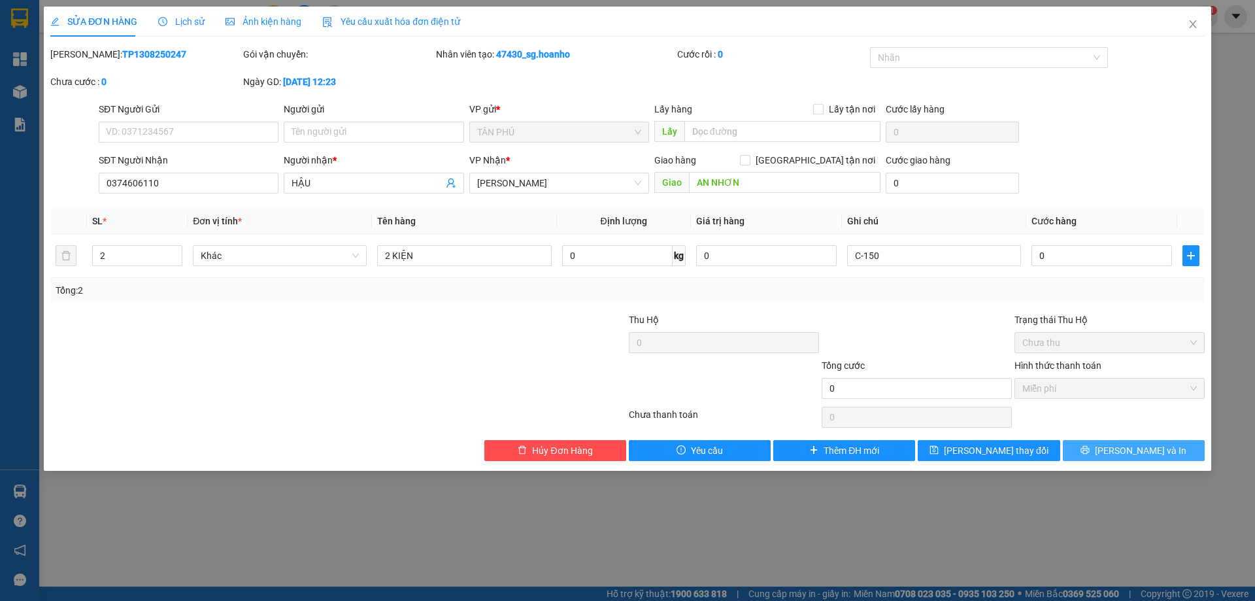
click at [1087, 453] on button "[PERSON_NAME] và In" at bounding box center [1134, 450] width 142 height 21
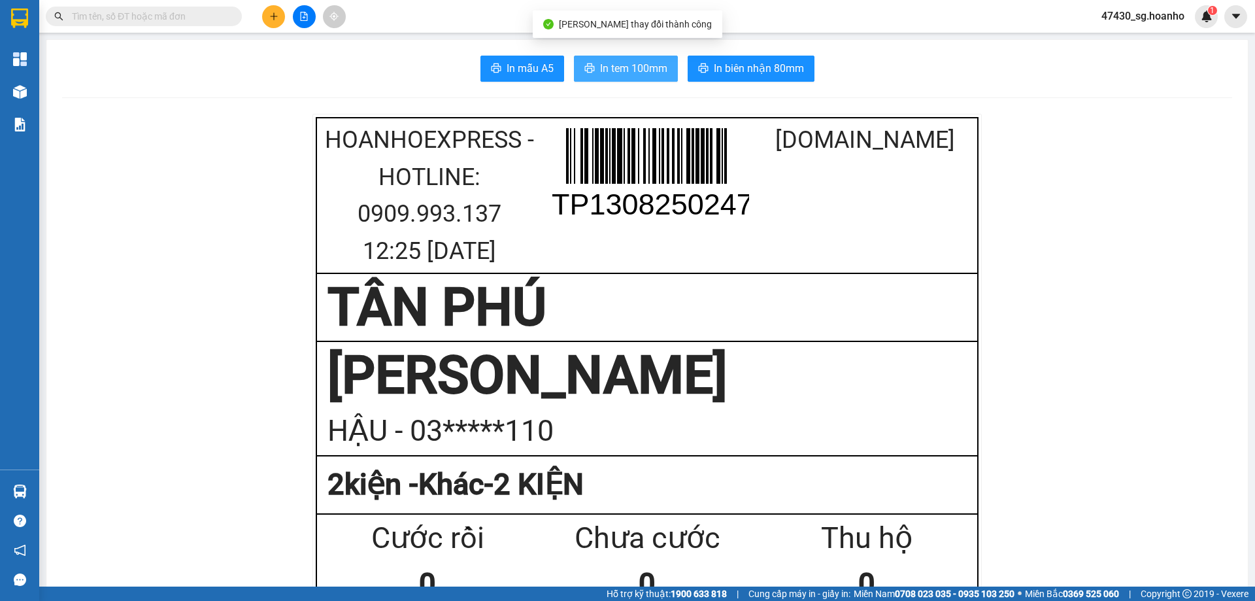
click at [616, 69] on span "In tem 100mm" at bounding box center [633, 68] width 67 height 16
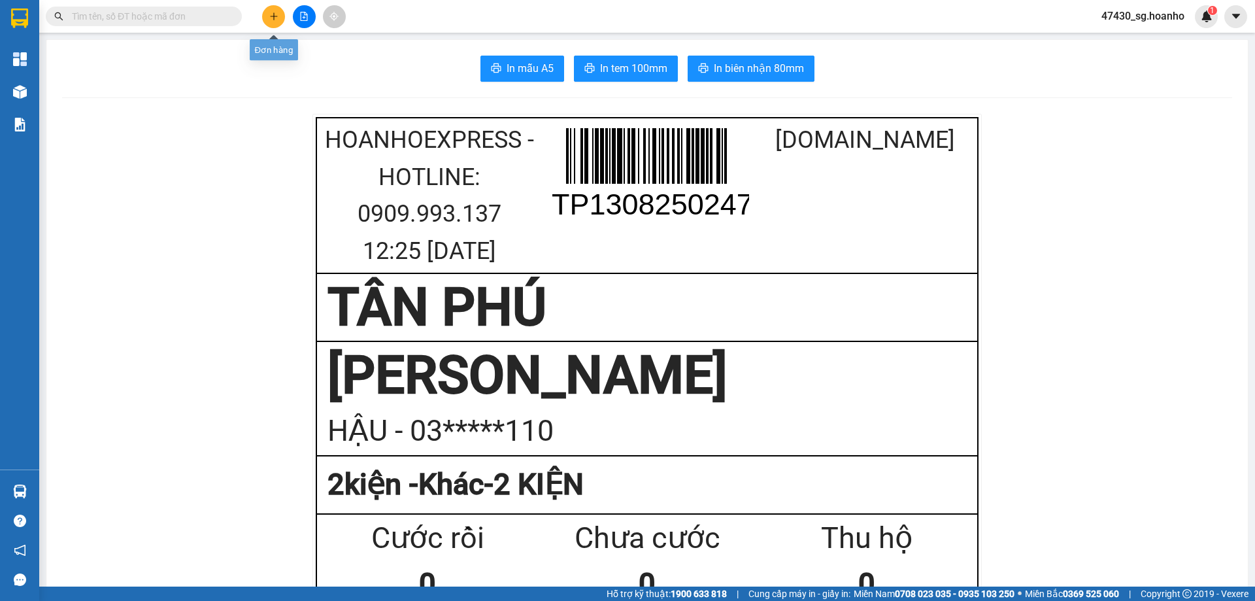
click at [276, 11] on button at bounding box center [273, 16] width 23 height 23
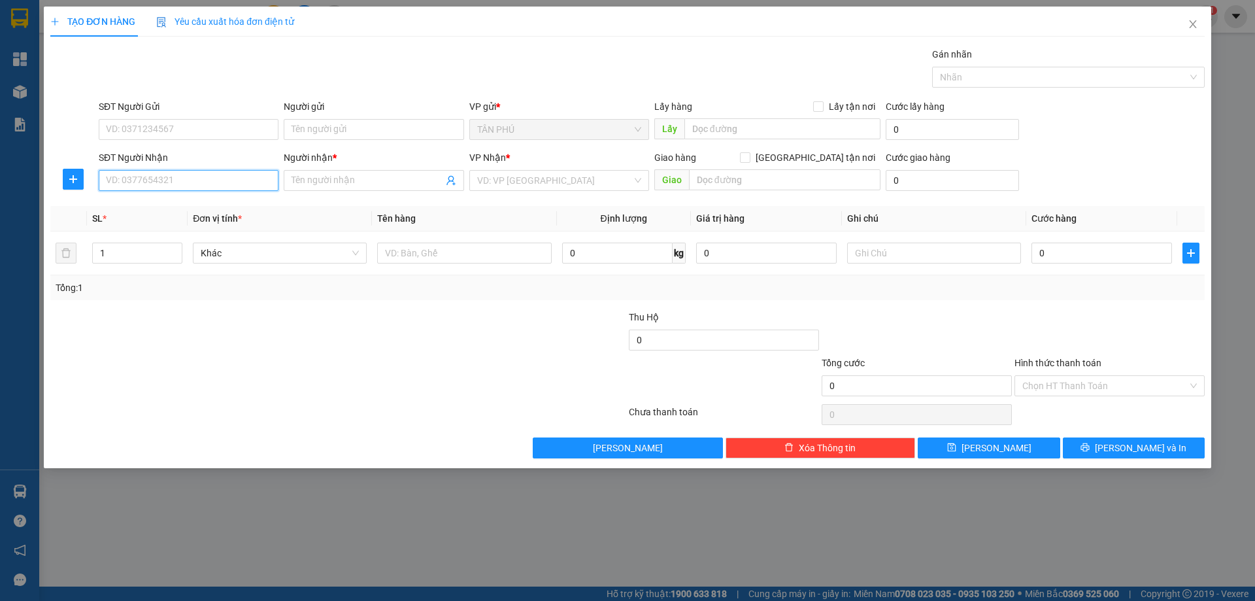
click at [276, 183] on input "SĐT Người Nhận" at bounding box center [189, 180] width 180 height 21
click at [214, 202] on div "0372301050 - HÂN AN NHƠN" at bounding box center [189, 206] width 164 height 14
type input "0372301050"
type input "HÂN AN NHƠN"
type input "0372301050"
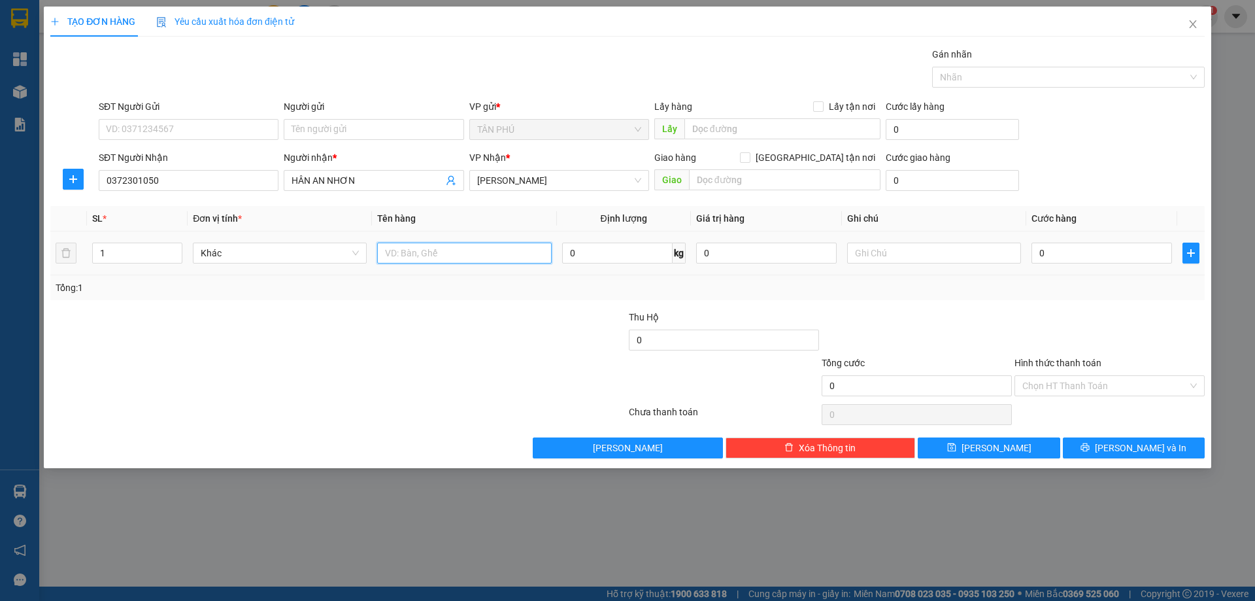
click at [401, 249] on input "text" at bounding box center [464, 253] width 174 height 21
type input "T"
click at [865, 252] on input "text" at bounding box center [934, 253] width 174 height 21
type input "C/60"
click at [1045, 361] on label "Hình thức thanh toán" at bounding box center [1058, 363] width 87 height 10
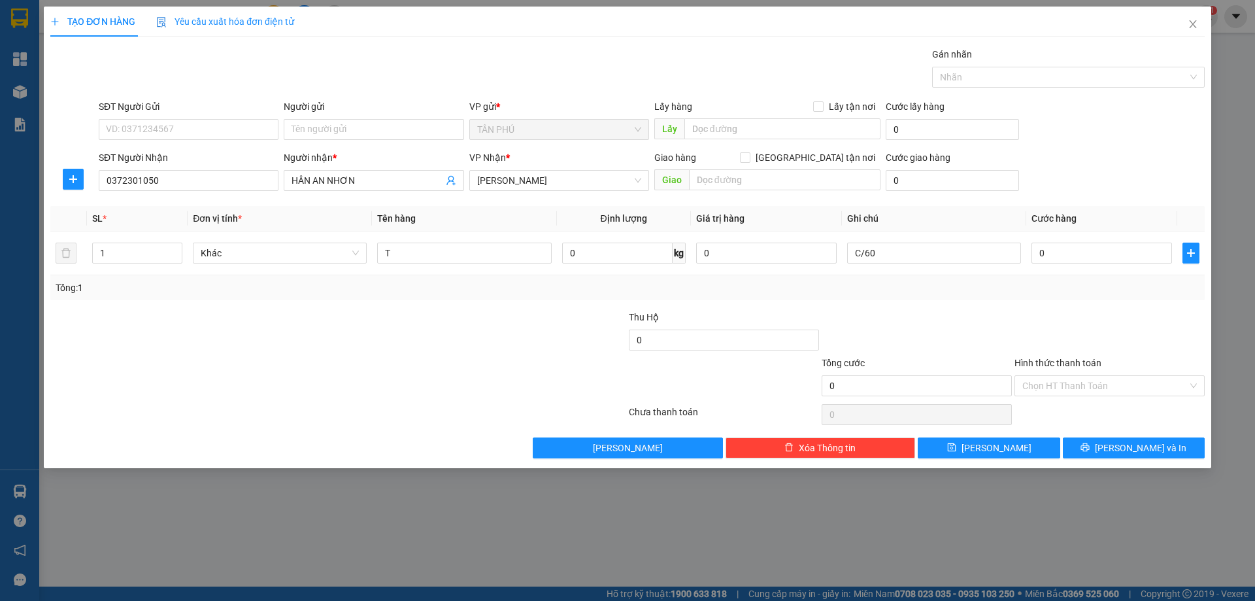
click at [1045, 376] on input "Hình thức thanh toán" at bounding box center [1104, 386] width 165 height 20
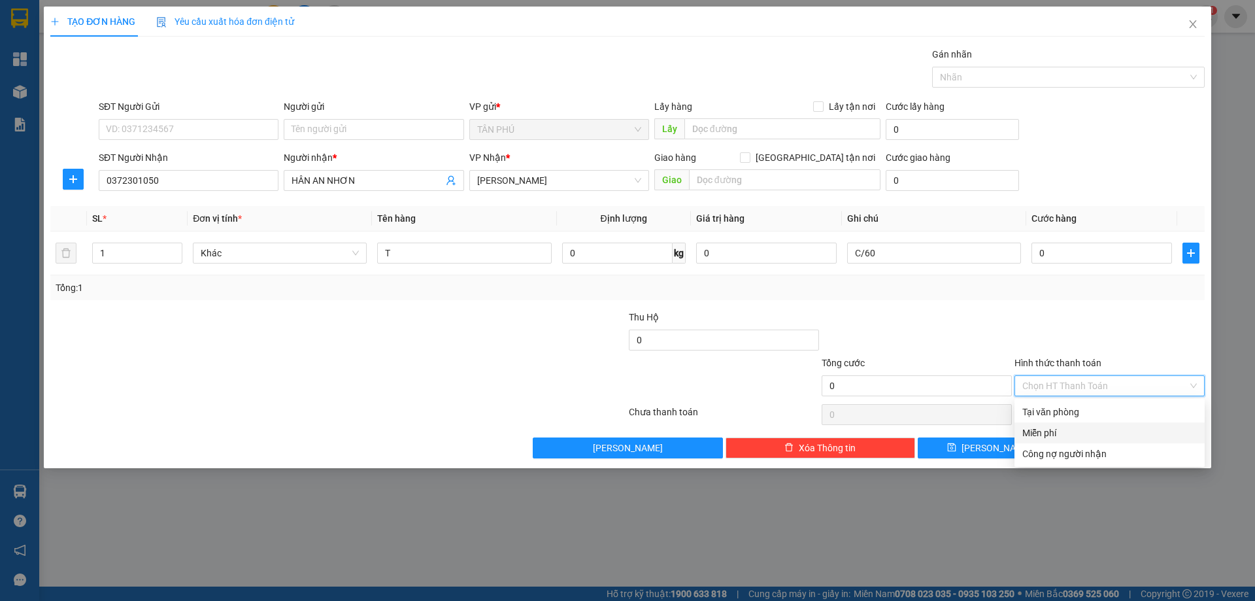
click at [1048, 437] on div "Miễn phí" at bounding box center [1109, 433] width 175 height 14
click at [1093, 442] on button "[PERSON_NAME] và In" at bounding box center [1134, 447] width 142 height 21
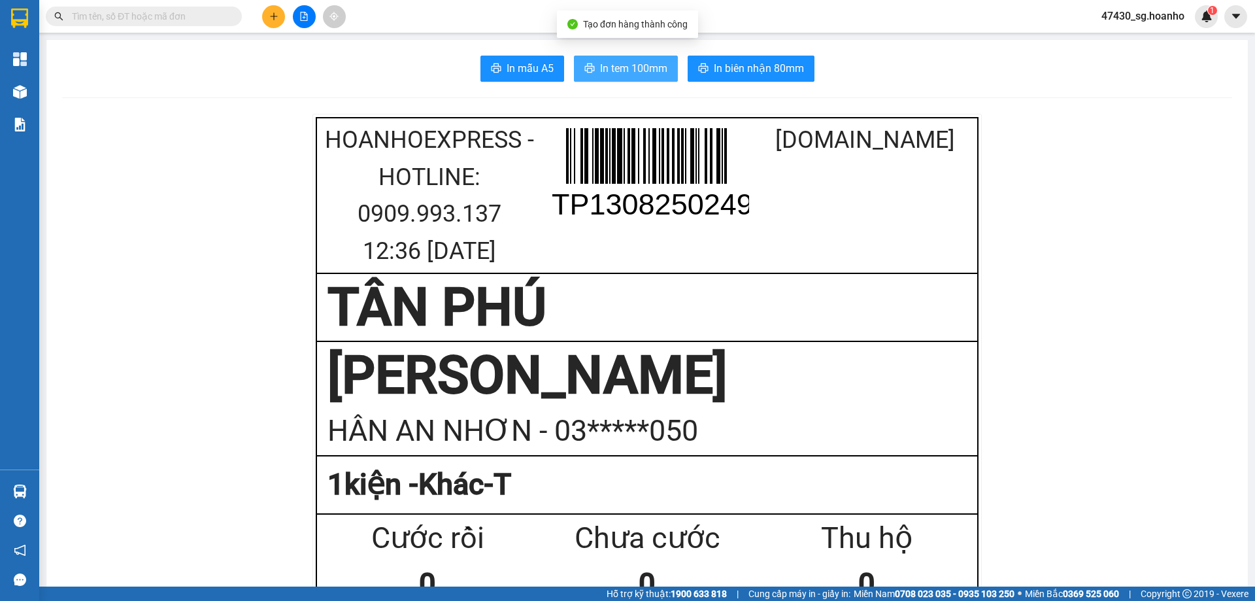
click at [669, 71] on button "In tem 100mm" at bounding box center [626, 69] width 104 height 26
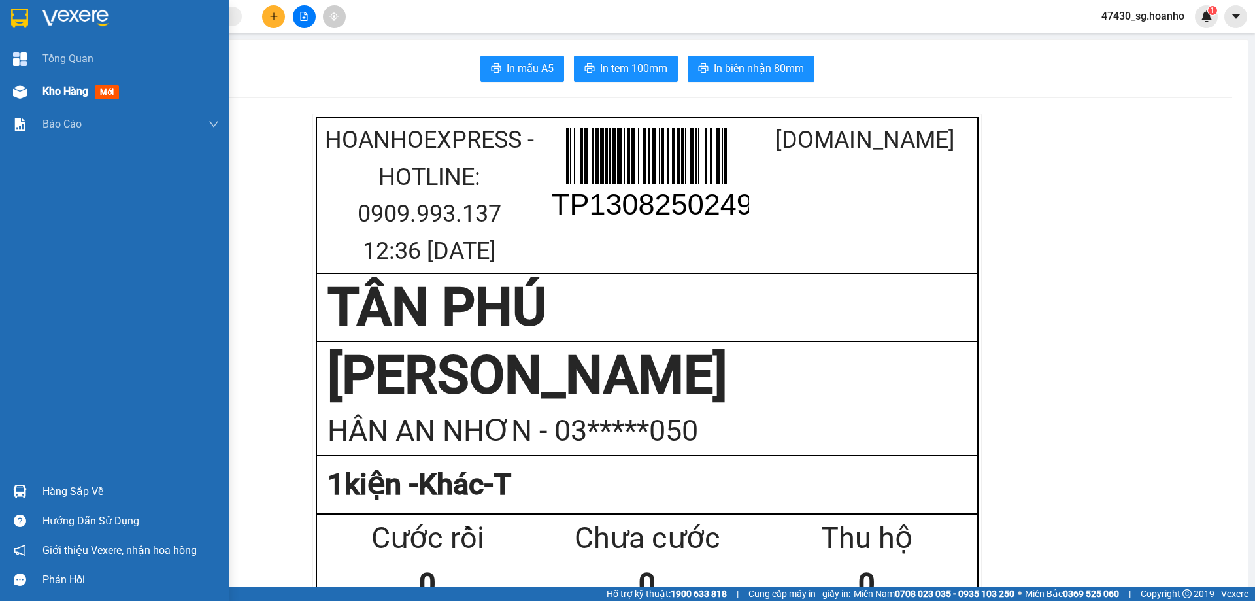
click at [100, 95] on span "mới" at bounding box center [107, 92] width 24 height 14
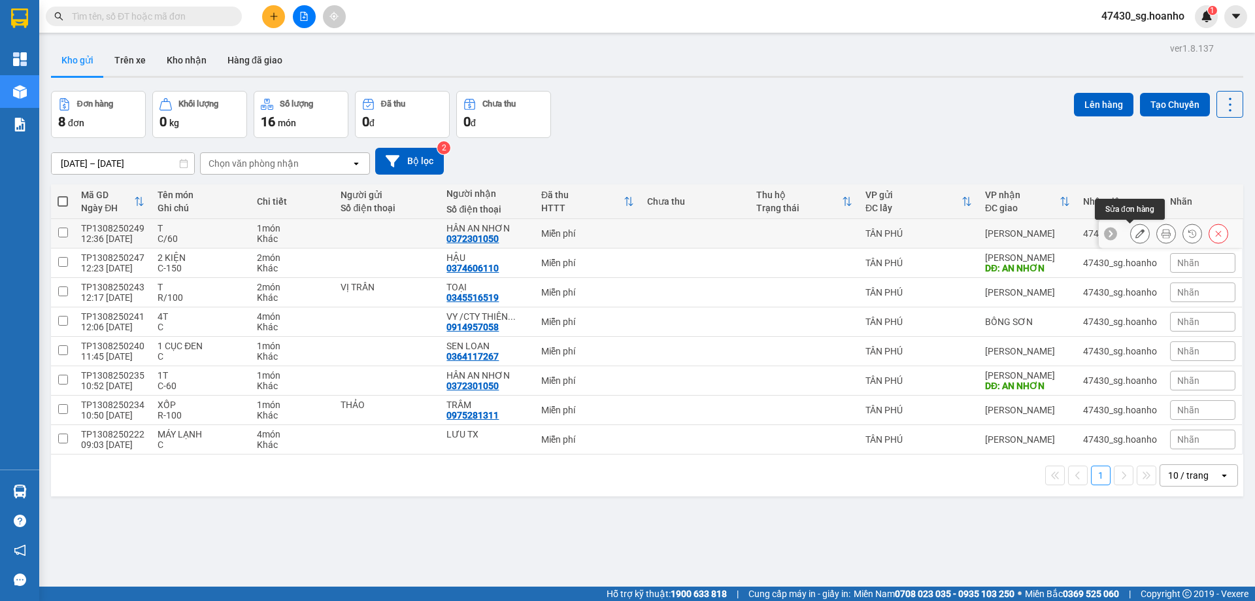
click at [1131, 232] on button at bounding box center [1140, 233] width 18 height 23
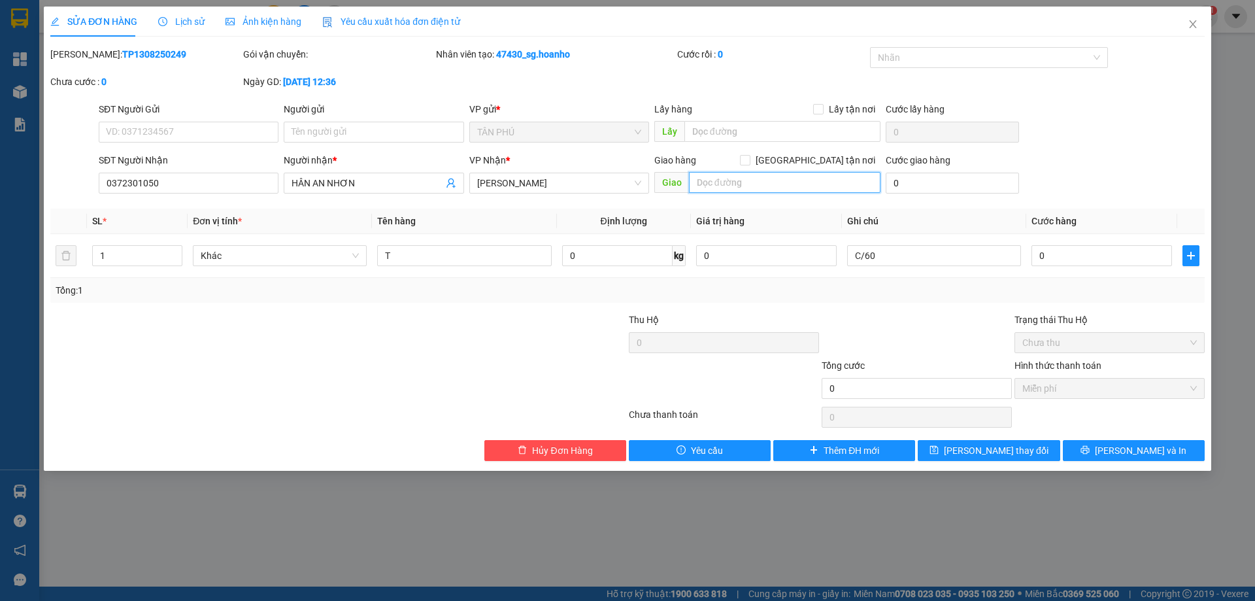
click at [724, 184] on input "text" at bounding box center [785, 182] width 192 height 21
type input "AN NHƠN"
drag, startPoint x: 982, startPoint y: 454, endPoint x: 1079, endPoint y: 495, distance: 105.1
click at [982, 453] on span "[PERSON_NAME] thay đổi" at bounding box center [996, 450] width 105 height 14
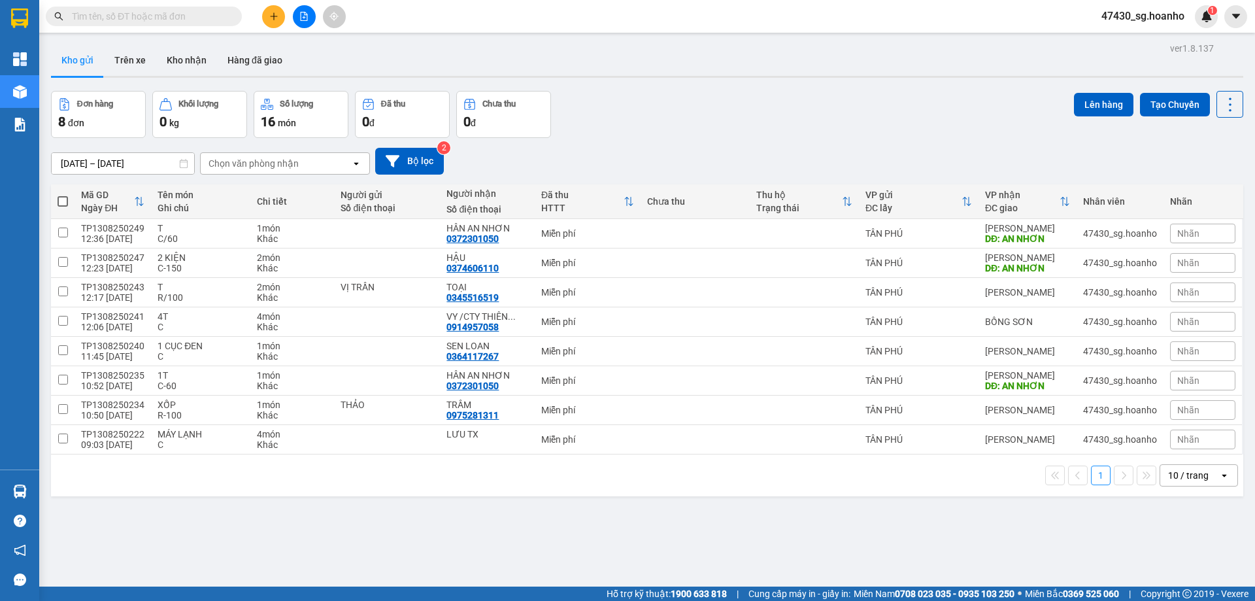
click at [403, 114] on div "0 đ" at bounding box center [402, 121] width 80 height 18
click at [429, 159] on button "Bộ lọc" at bounding box center [409, 161] width 69 height 27
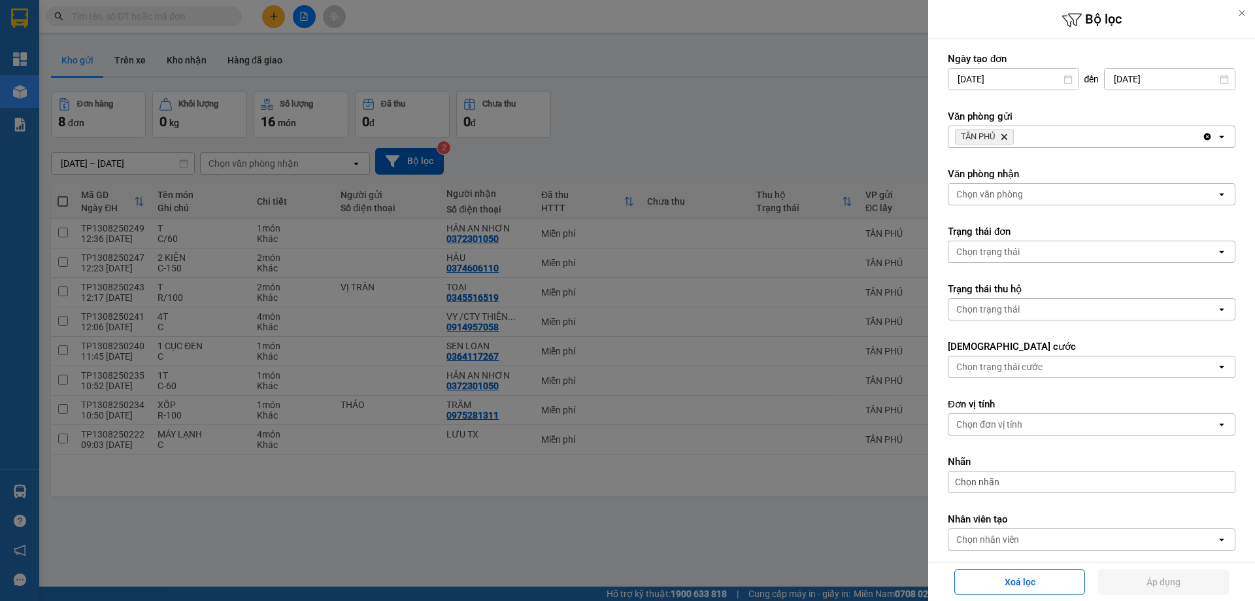
click at [1003, 136] on icon "Delete" at bounding box center [1004, 137] width 8 height 8
click at [1003, 136] on div "Chọn văn phòng" at bounding box center [989, 136] width 67 height 13
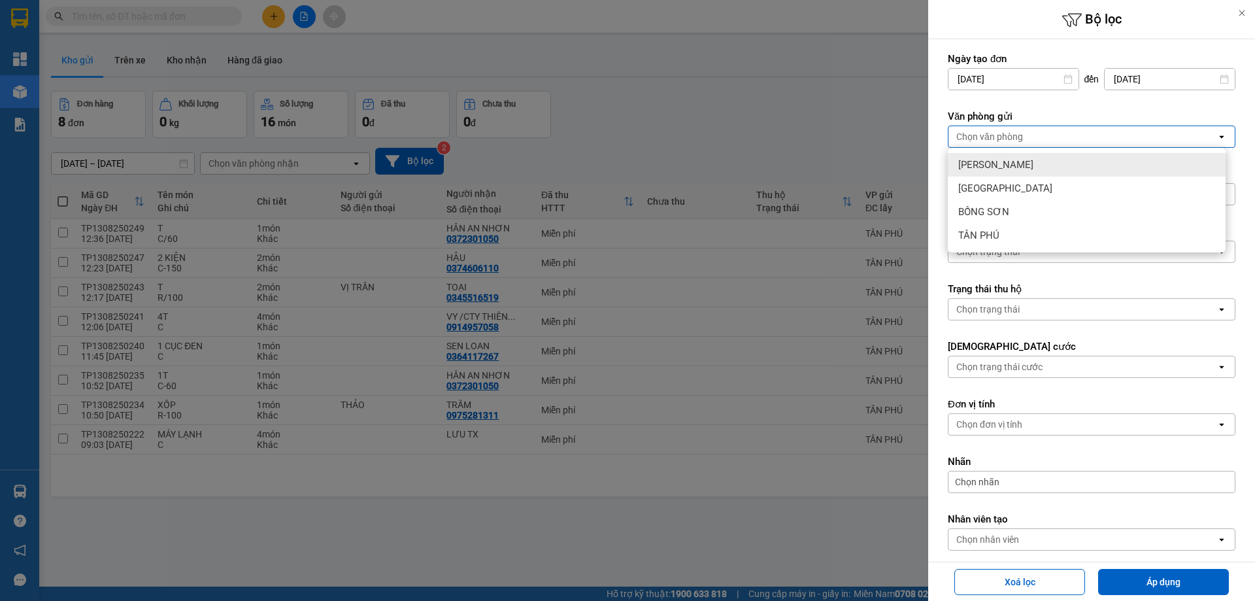
click at [1008, 166] on div "[PERSON_NAME]" at bounding box center [1087, 165] width 278 height 24
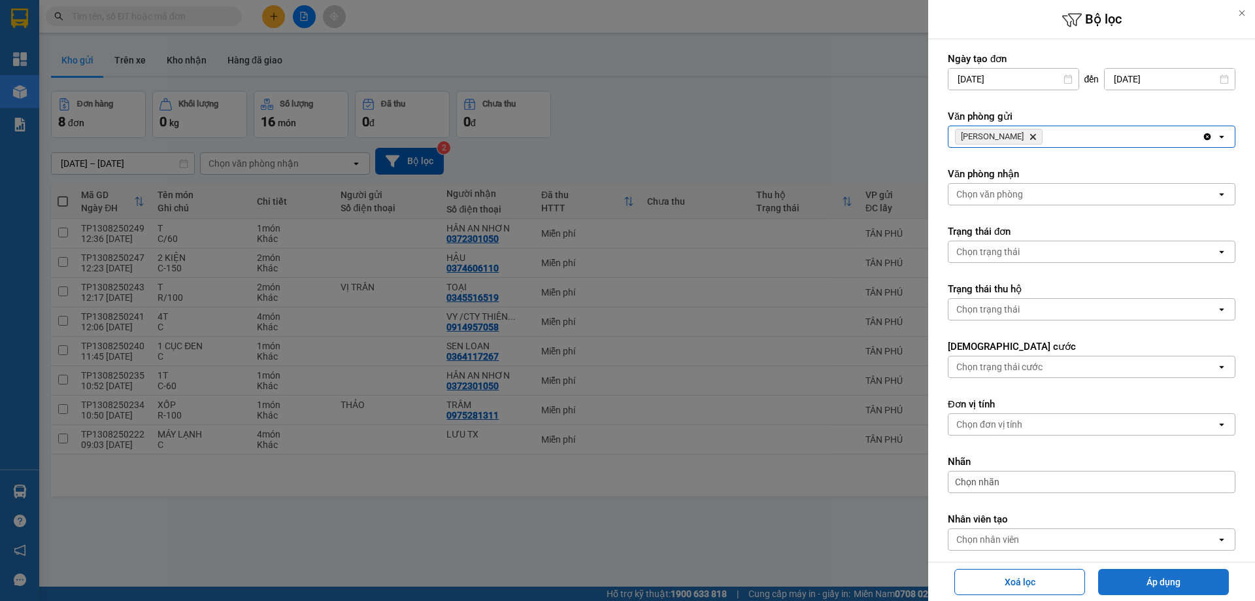
click at [1141, 575] on button "Áp dụng" at bounding box center [1163, 582] width 131 height 26
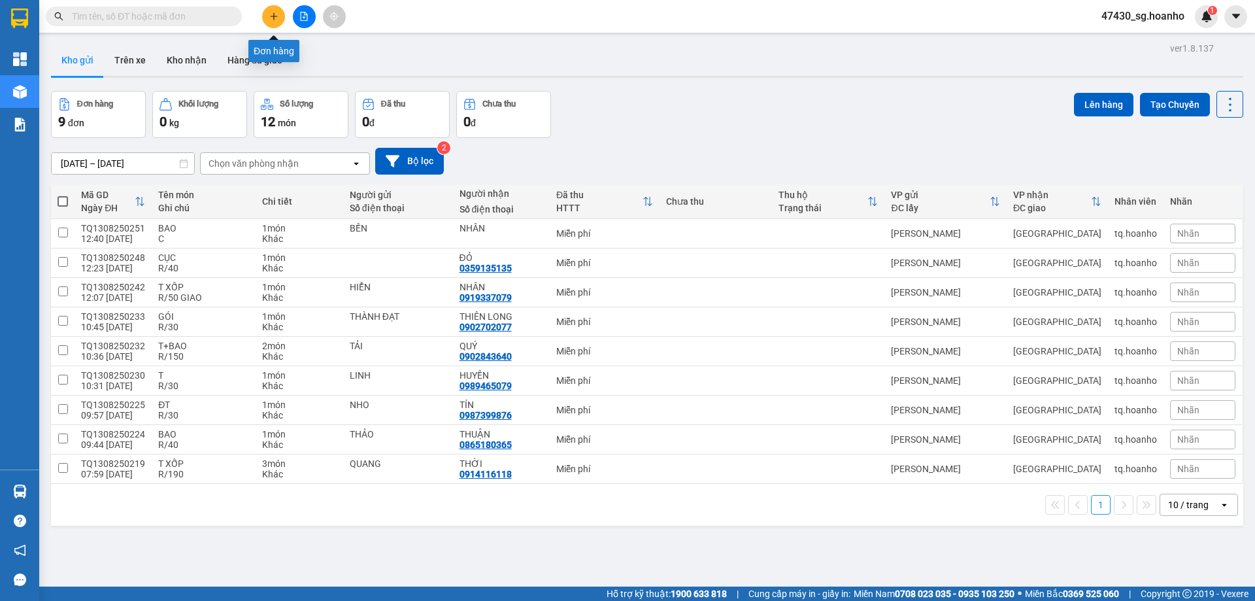
click at [280, 20] on button at bounding box center [273, 16] width 23 height 23
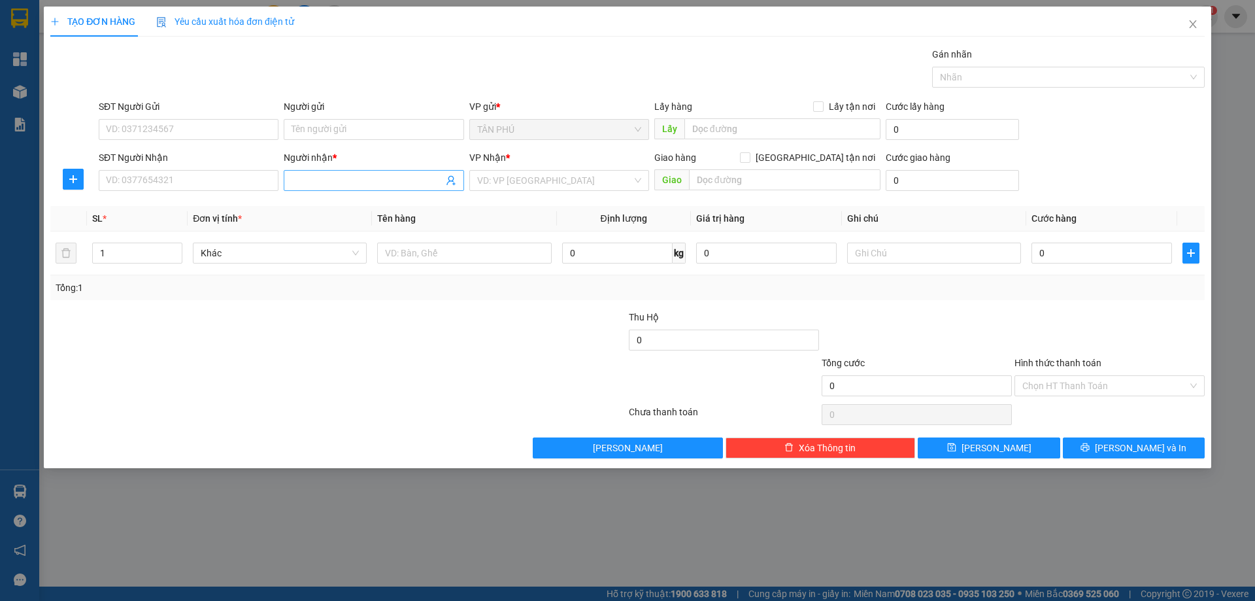
click at [300, 180] on input "Người nhận *" at bounding box center [367, 180] width 151 height 14
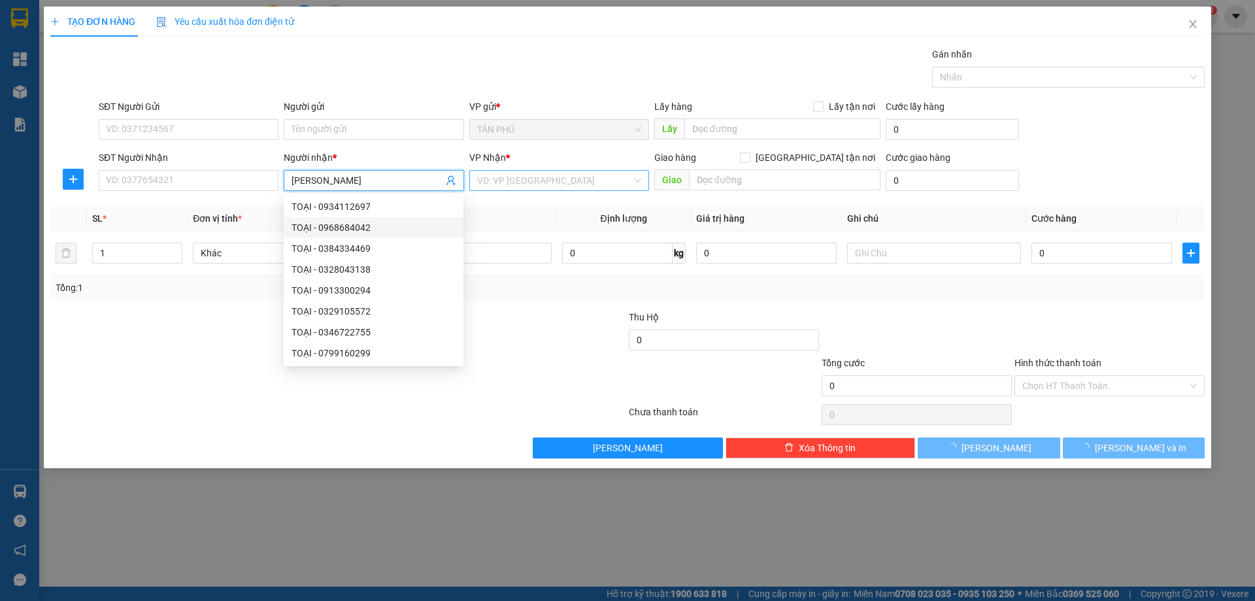
type input "[PERSON_NAME]"
click at [516, 186] on input "search" at bounding box center [554, 181] width 155 height 20
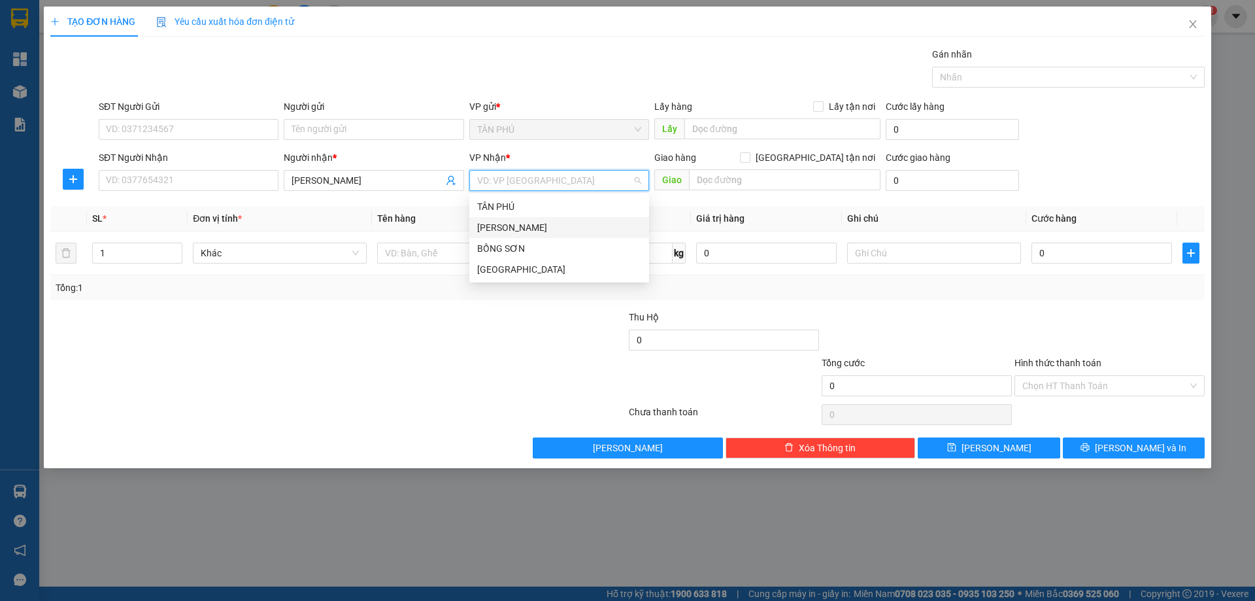
click at [504, 233] on div "[PERSON_NAME]" at bounding box center [559, 227] width 164 height 14
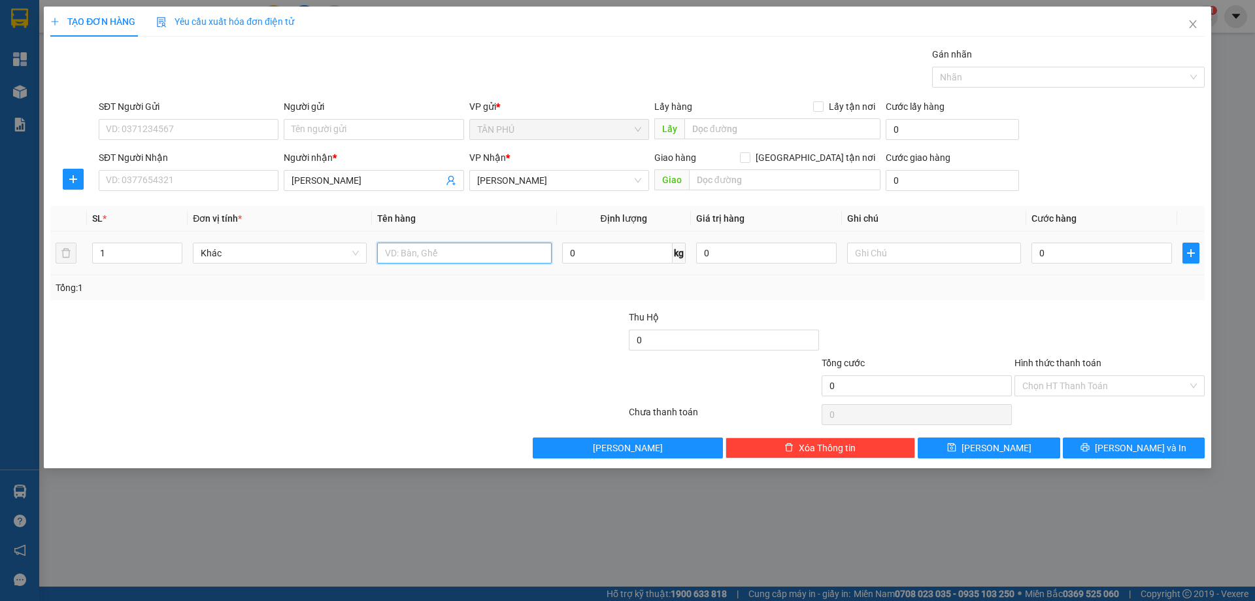
click at [404, 258] on input "text" at bounding box center [464, 253] width 174 height 21
type input "BAO"
click at [884, 256] on input "text" at bounding box center [934, 253] width 174 height 21
type input "C"
click at [1064, 360] on label "Hình thức thanh toán" at bounding box center [1058, 363] width 87 height 10
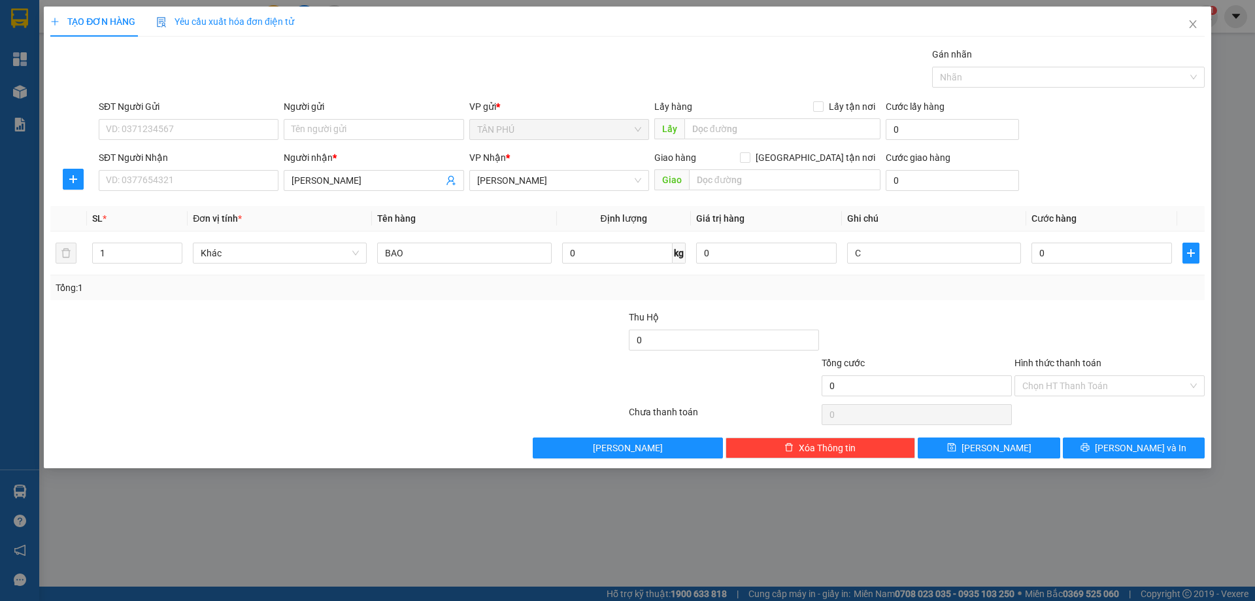
click at [1064, 376] on input "Hình thức thanh toán" at bounding box center [1104, 386] width 165 height 20
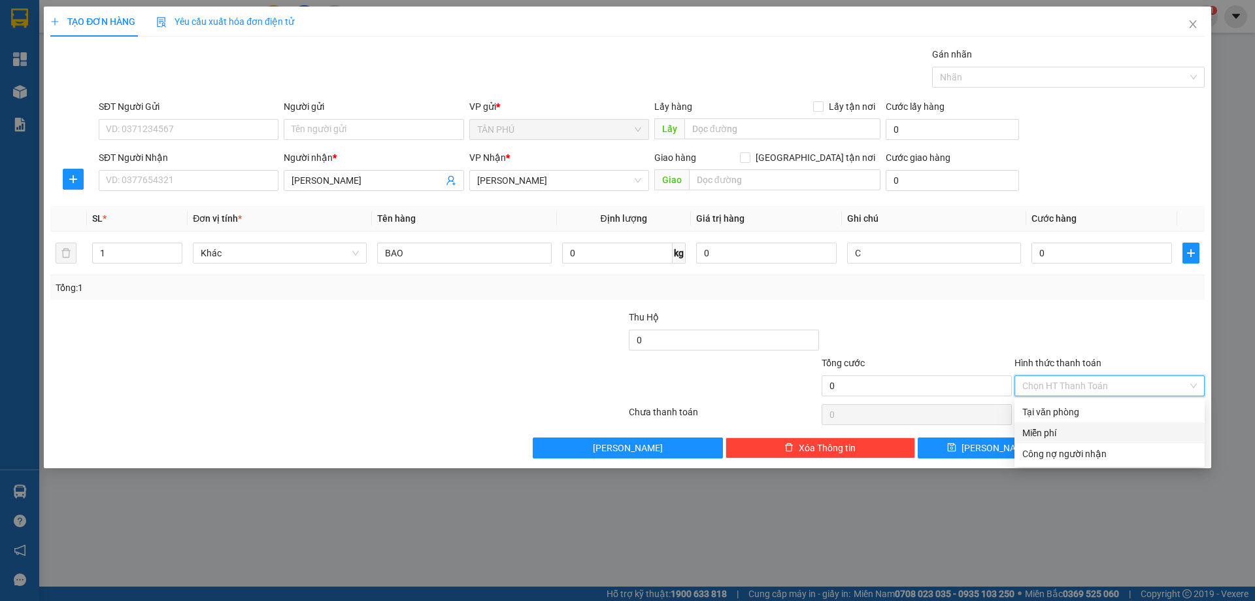
click at [1059, 431] on div "Miễn phí" at bounding box center [1109, 433] width 175 height 14
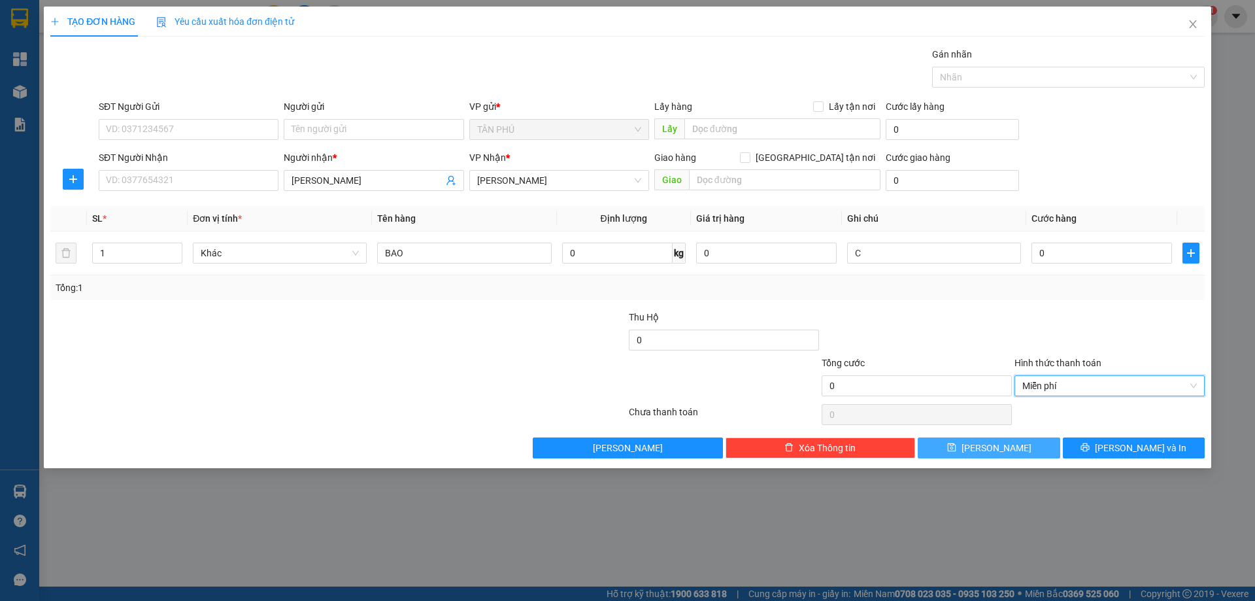
click at [1001, 444] on span "[PERSON_NAME]" at bounding box center [997, 448] width 70 height 14
